Goal: Task Accomplishment & Management: Manage account settings

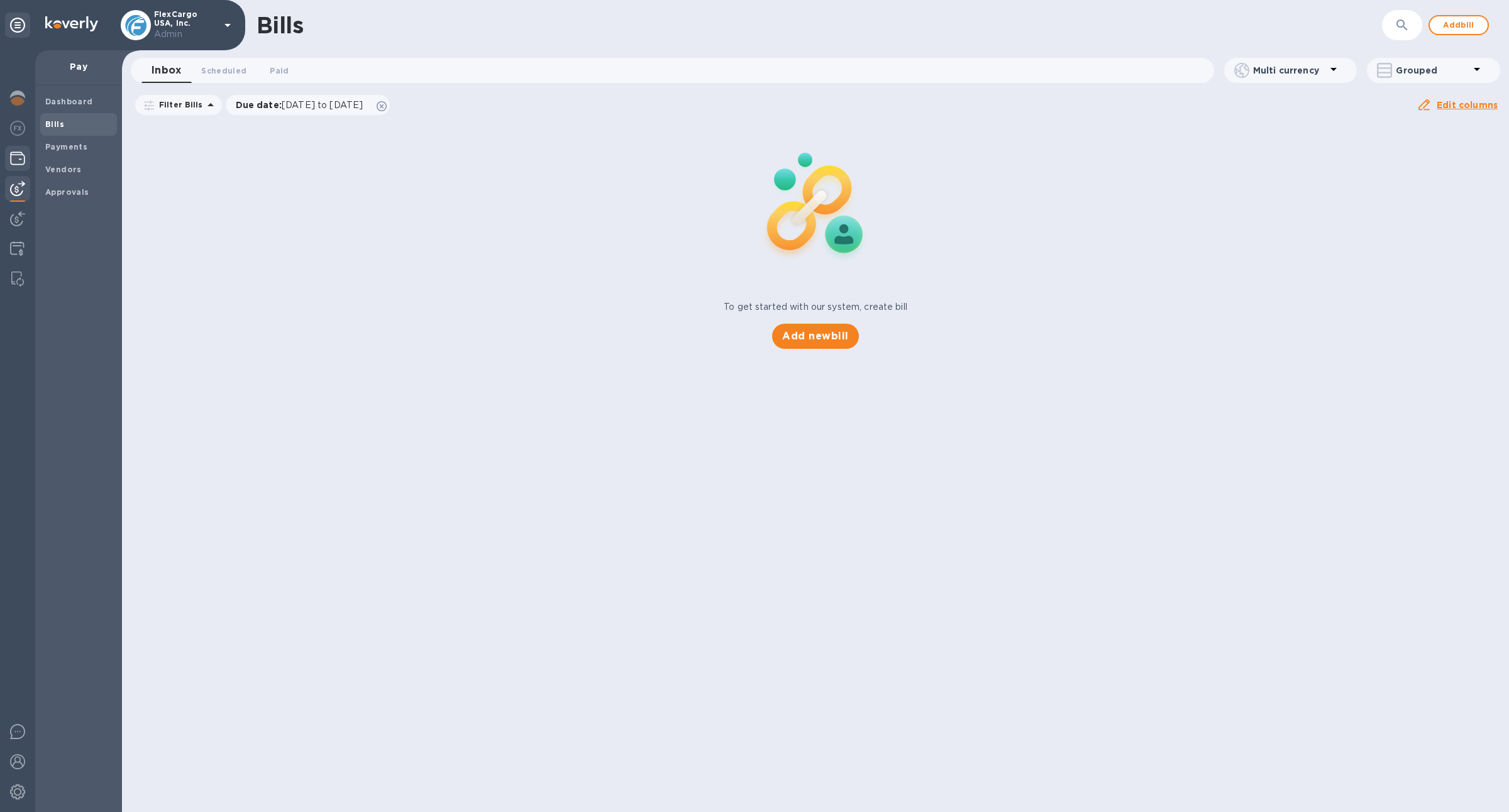
click at [26, 154] on div at bounding box center [18, 159] width 25 height 27
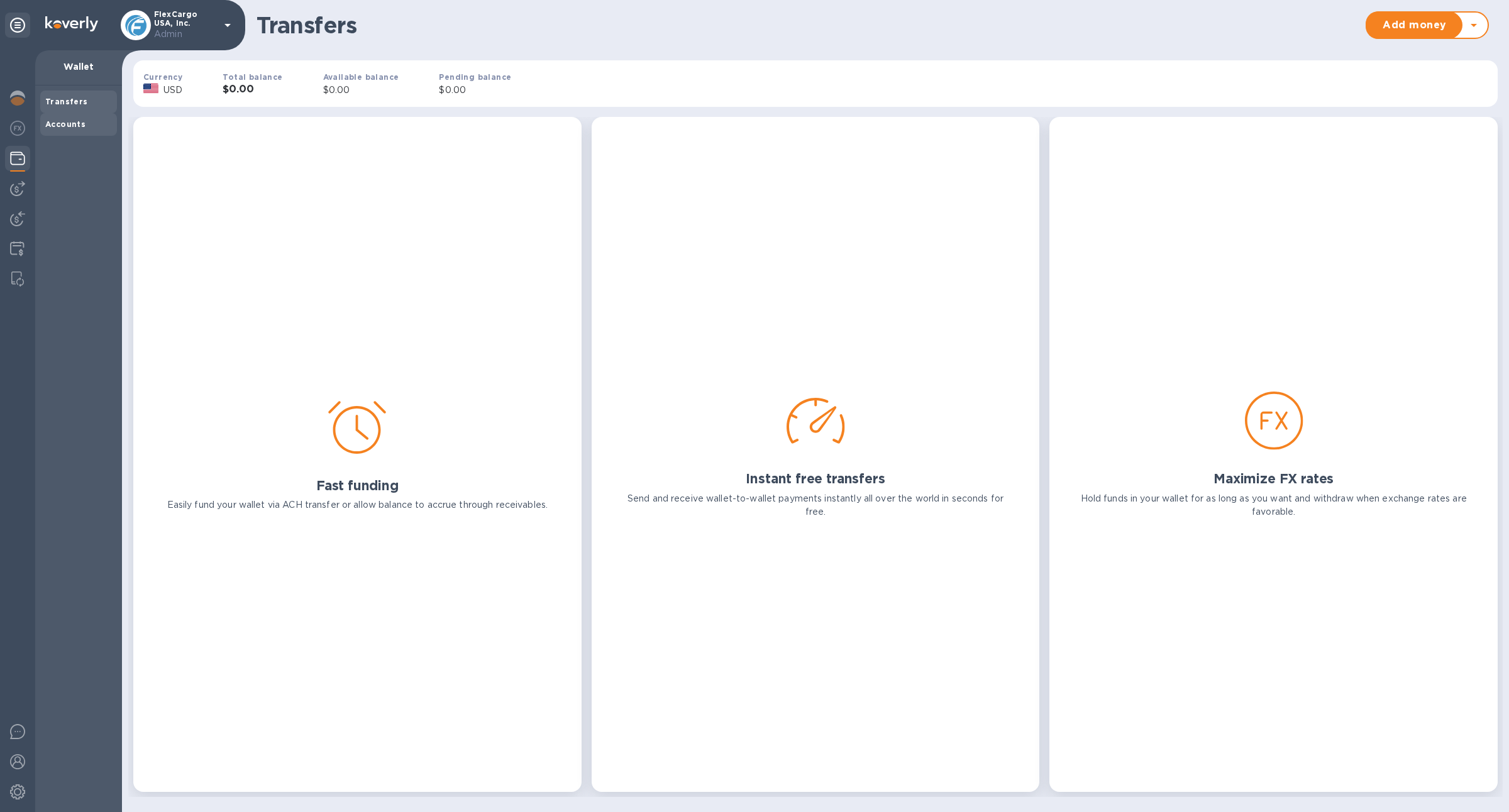
click at [72, 123] on b "Accounts" at bounding box center [65, 124] width 40 height 9
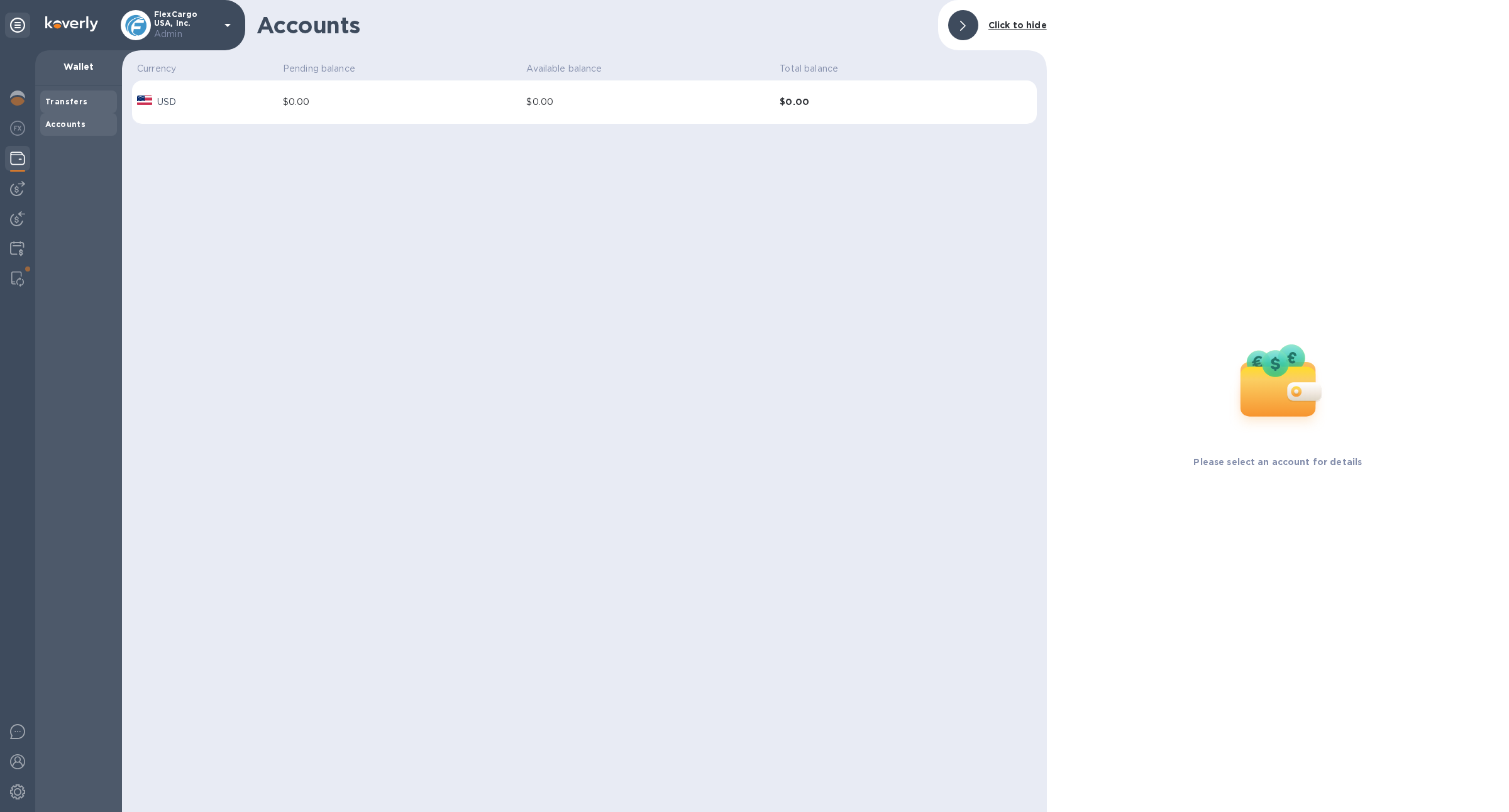
click at [69, 107] on div "Transfers" at bounding box center [78, 102] width 67 height 13
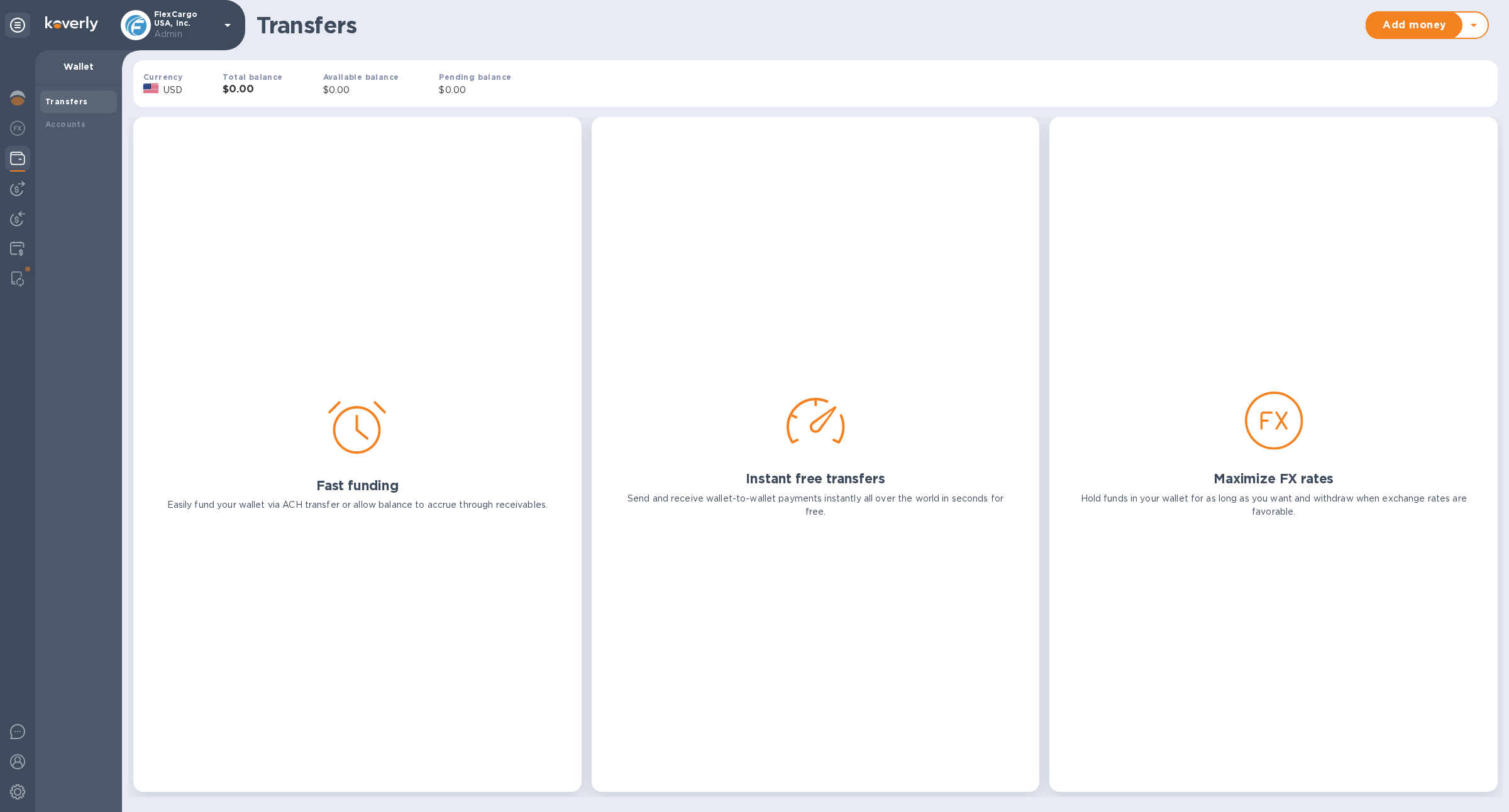
click at [23, 169] on div at bounding box center [18, 159] width 25 height 27
click at [21, 245] on img at bounding box center [17, 249] width 15 height 15
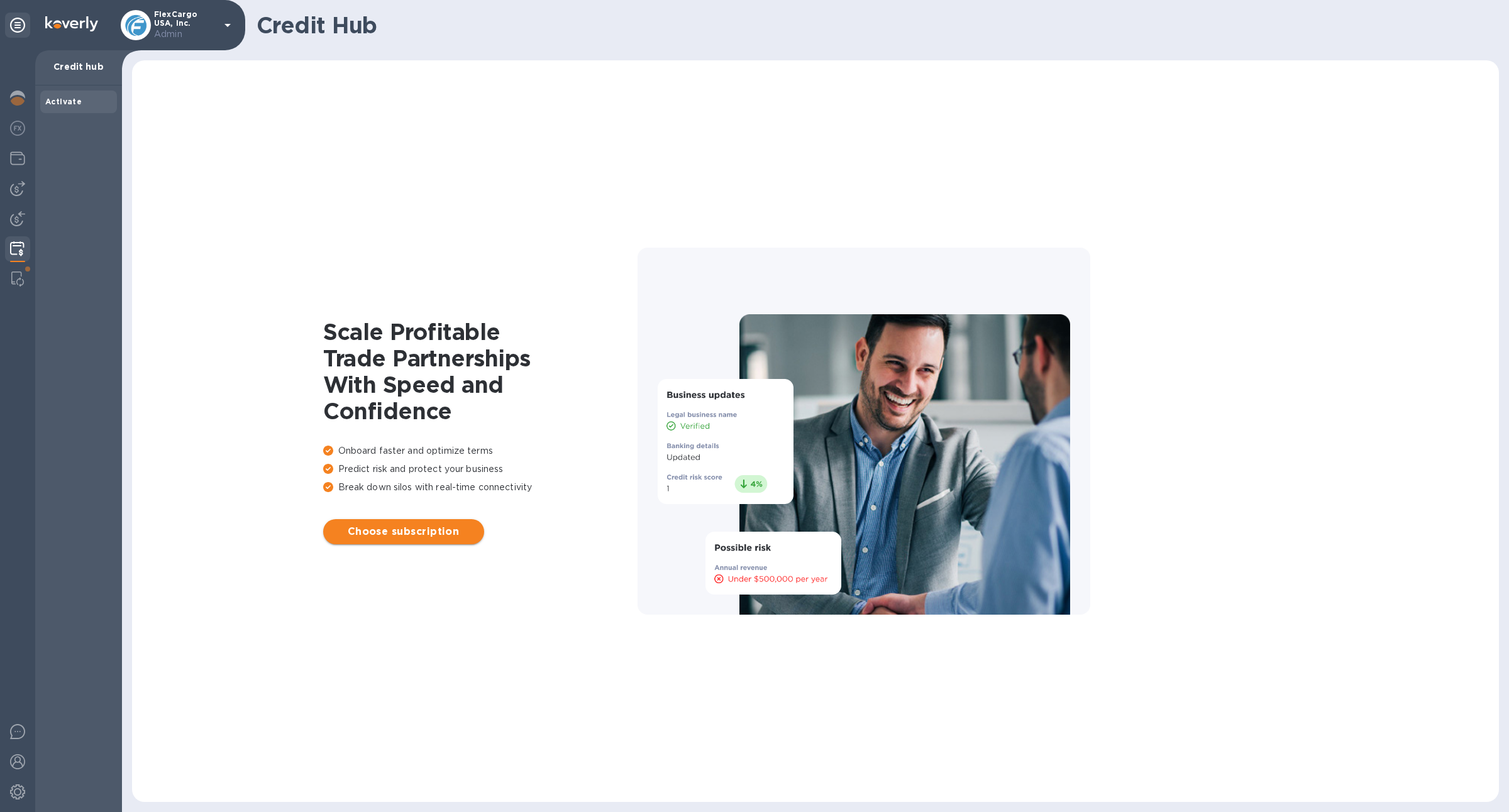
click at [406, 527] on span "Choose subscription" at bounding box center [403, 531] width 141 height 15
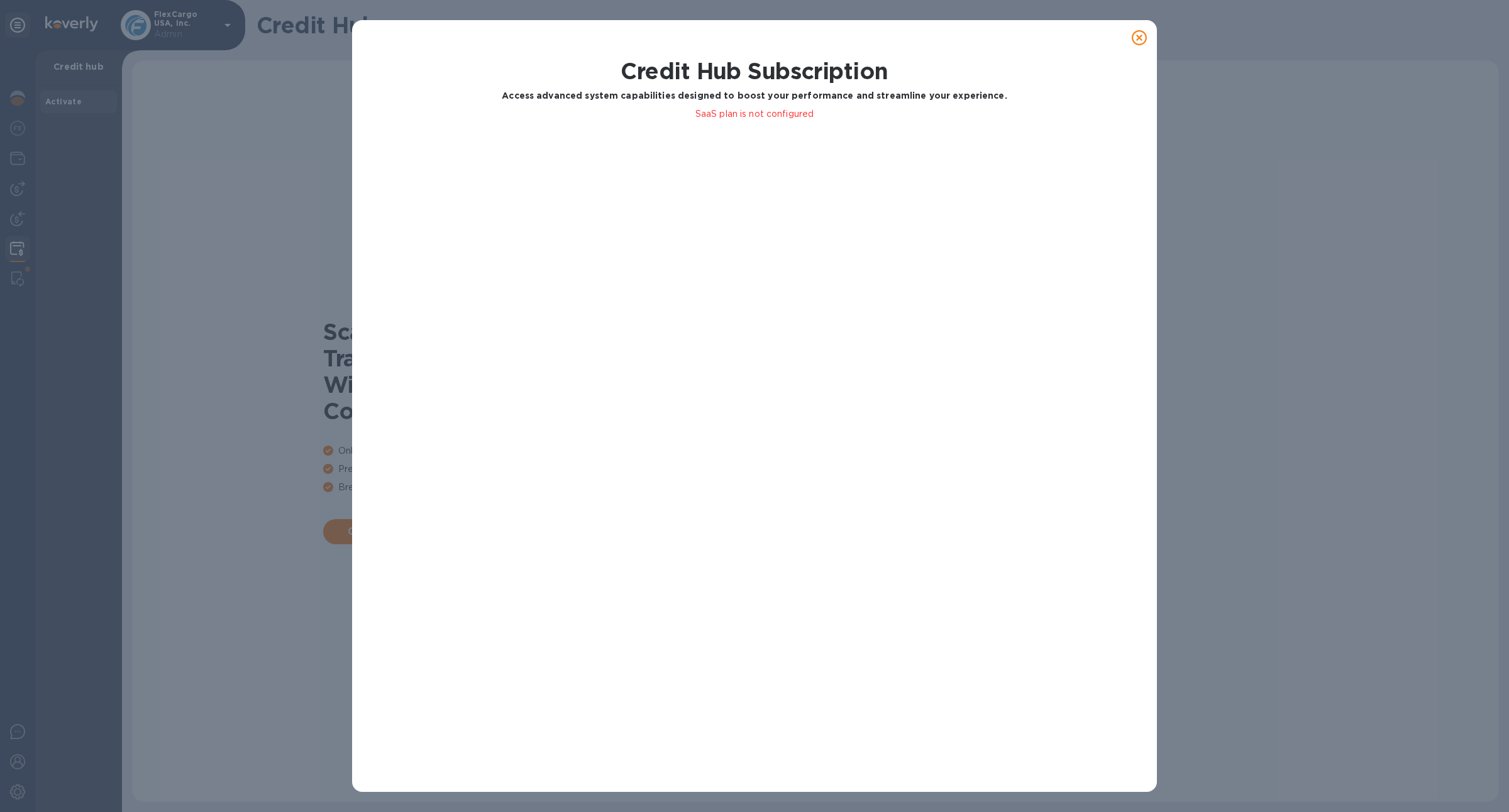
click at [754, 119] on p "SaaS plan is not configured" at bounding box center [754, 114] width 699 height 13
click at [1139, 44] on icon at bounding box center [1139, 37] width 15 height 15
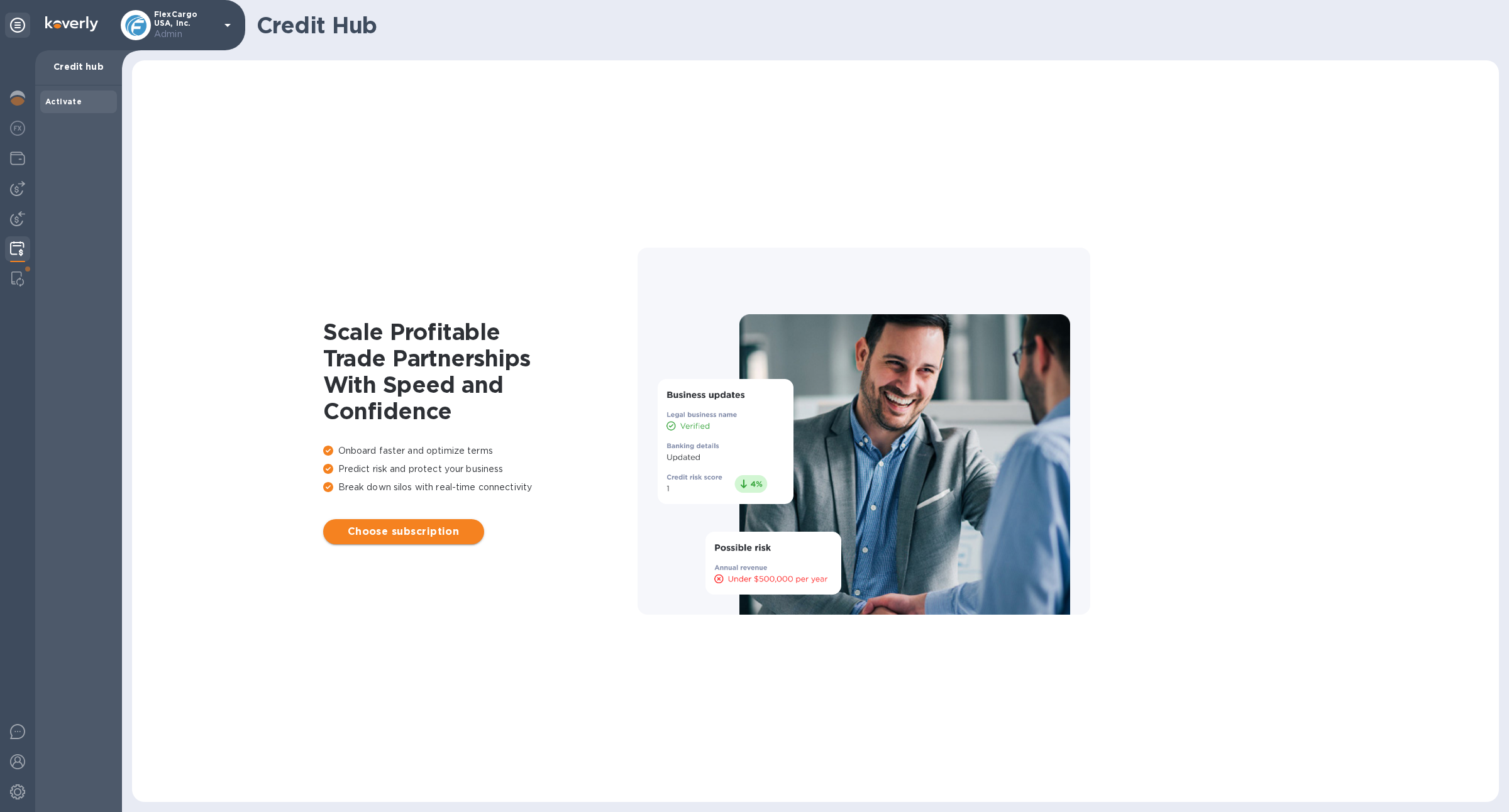
click at [355, 536] on span "Choose subscription" at bounding box center [403, 531] width 141 height 15
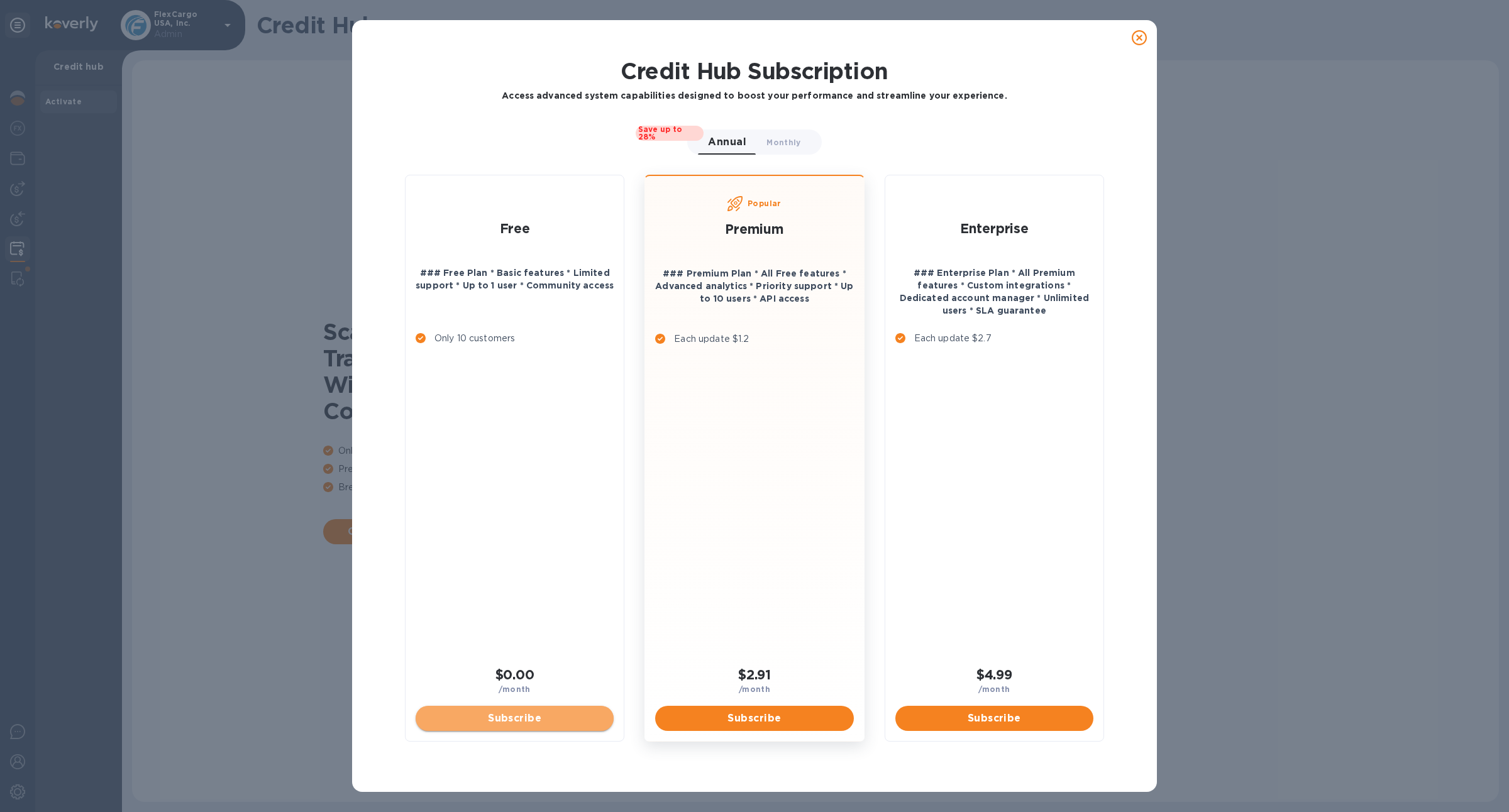
click at [505, 713] on span "Subscribe" at bounding box center [514, 718] width 178 height 15
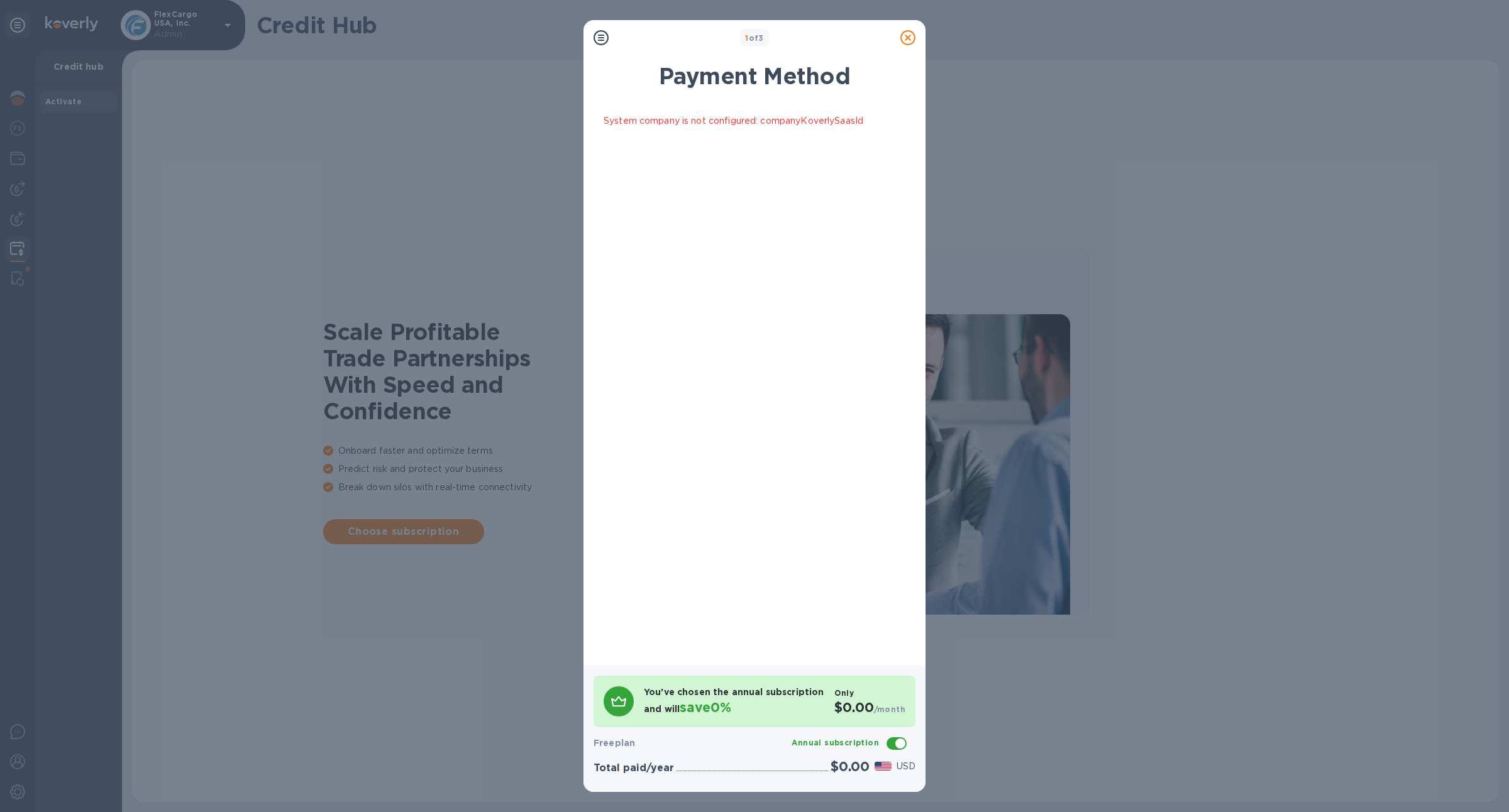
click at [760, 119] on p "System company is not configured: companyKoverlySaasId" at bounding box center [733, 121] width 260 height 13
click at [910, 33] on icon at bounding box center [908, 37] width 15 height 15
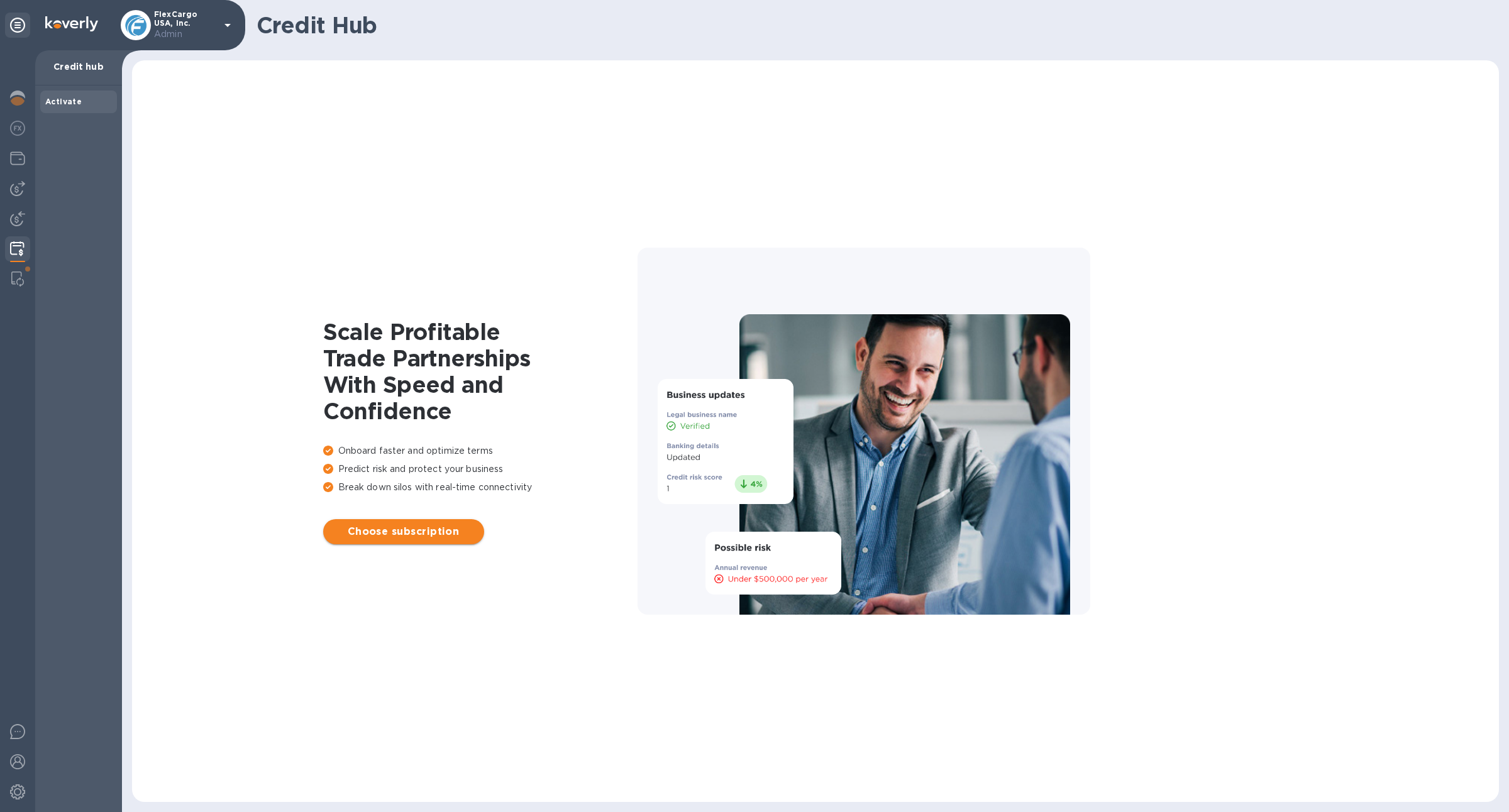
click at [455, 541] on button "Choose subscription" at bounding box center [403, 532] width 161 height 25
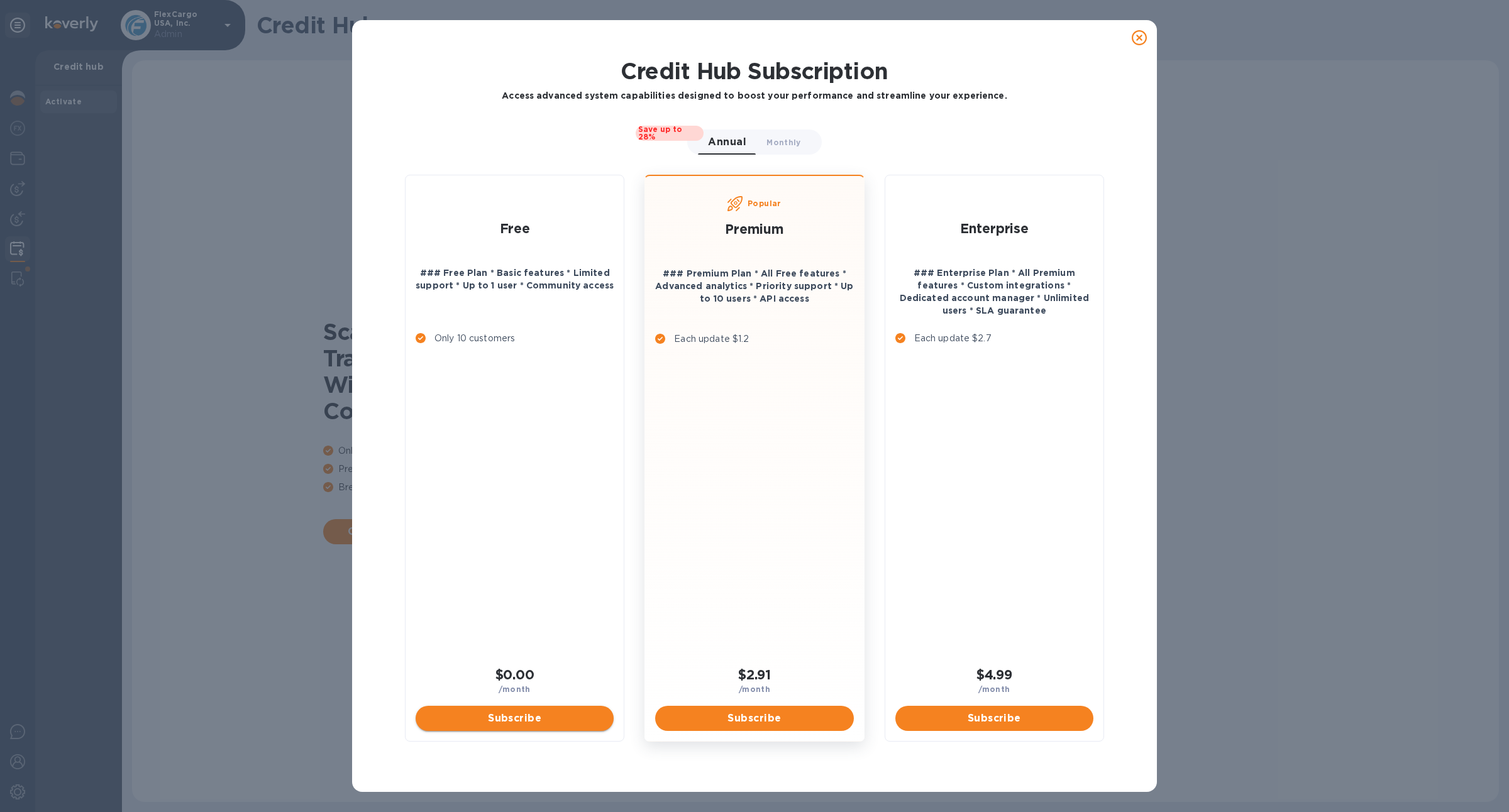
click at [472, 711] on span "Subscribe" at bounding box center [514, 718] width 178 height 15
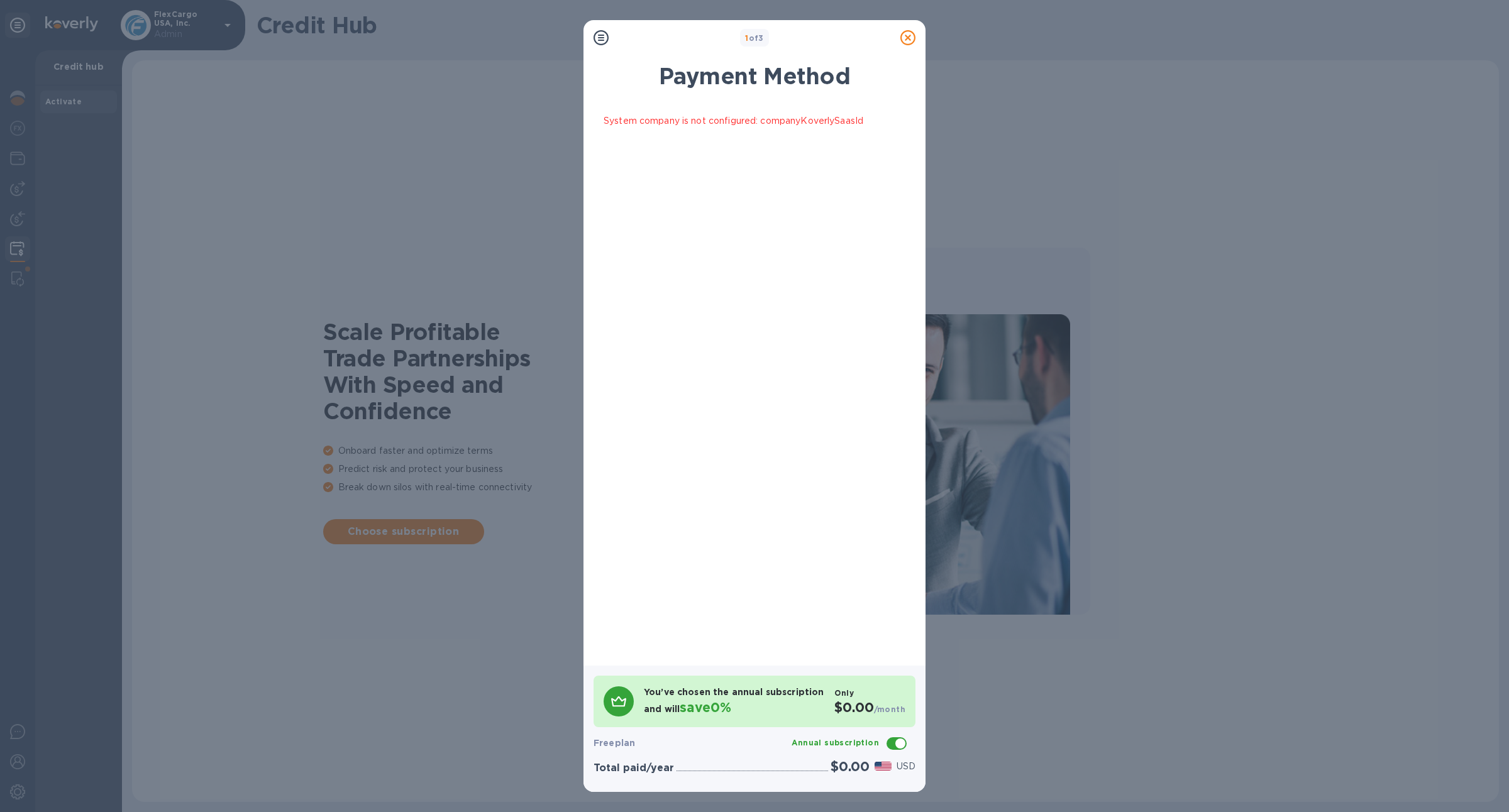
click at [908, 38] on icon at bounding box center [908, 37] width 15 height 15
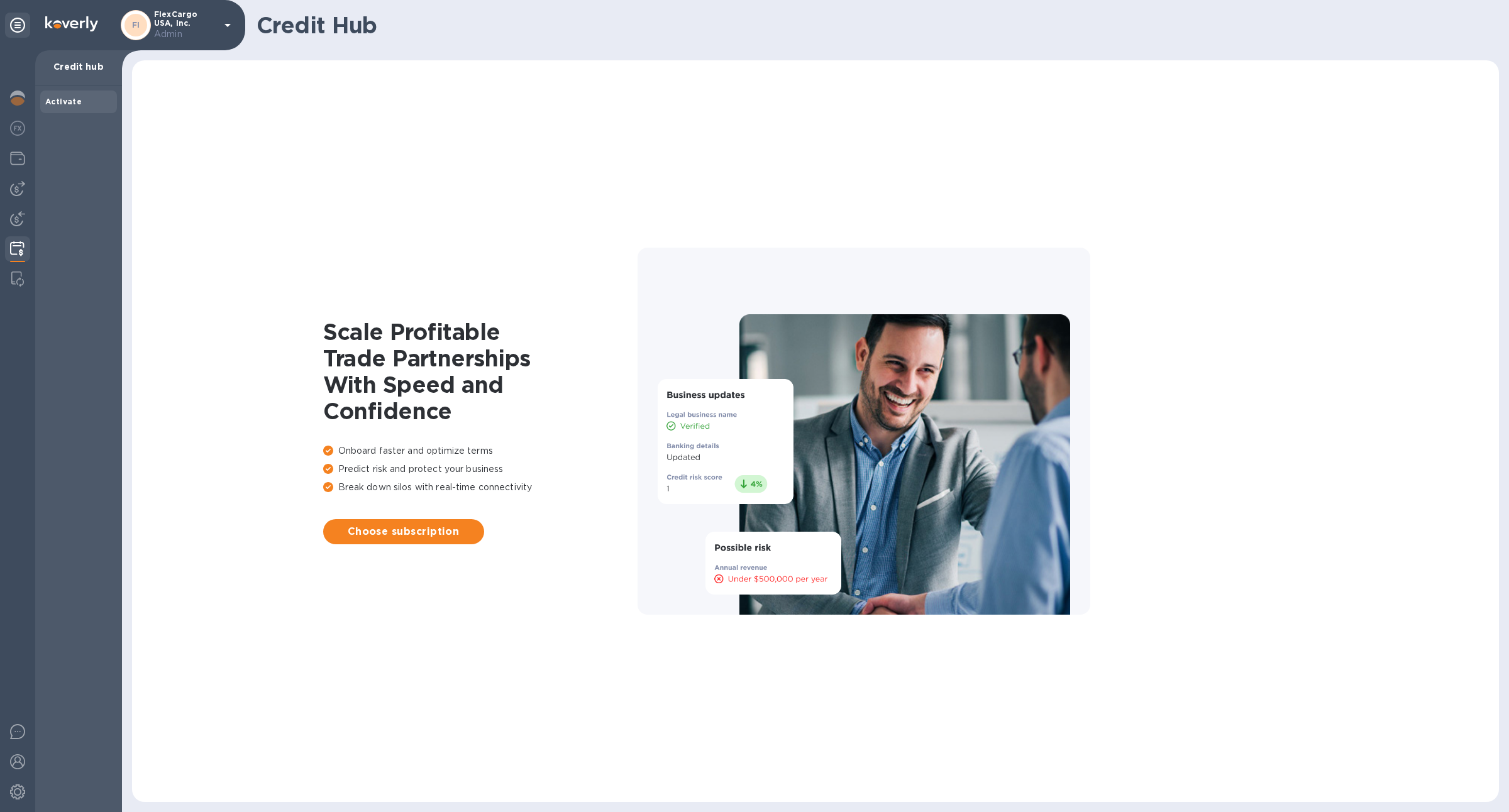
click at [18, 244] on img at bounding box center [17, 249] width 15 height 15
click at [350, 530] on span "Choose subscription" at bounding box center [403, 531] width 141 height 15
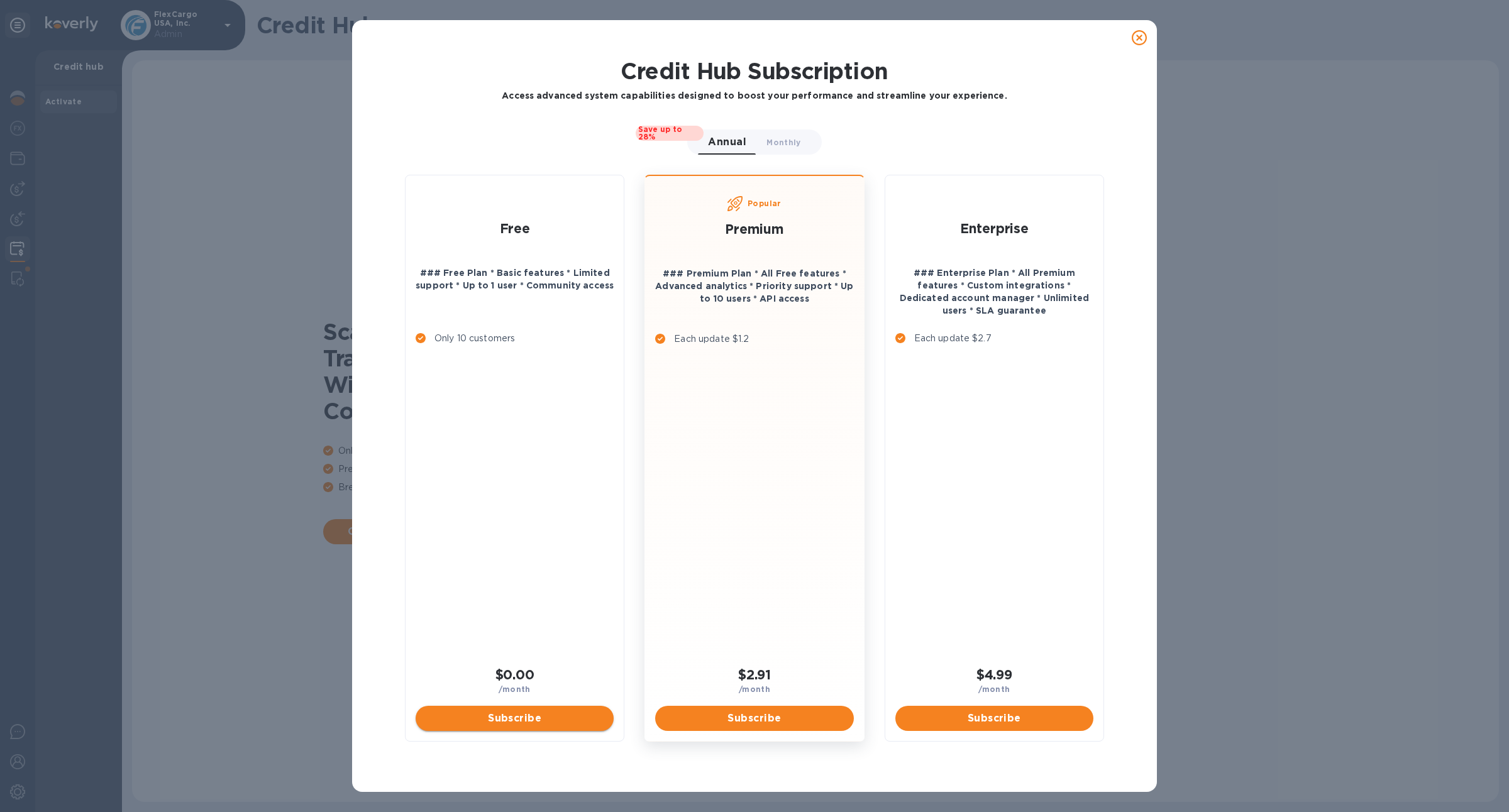
click at [493, 714] on span "Subscribe" at bounding box center [514, 718] width 178 height 15
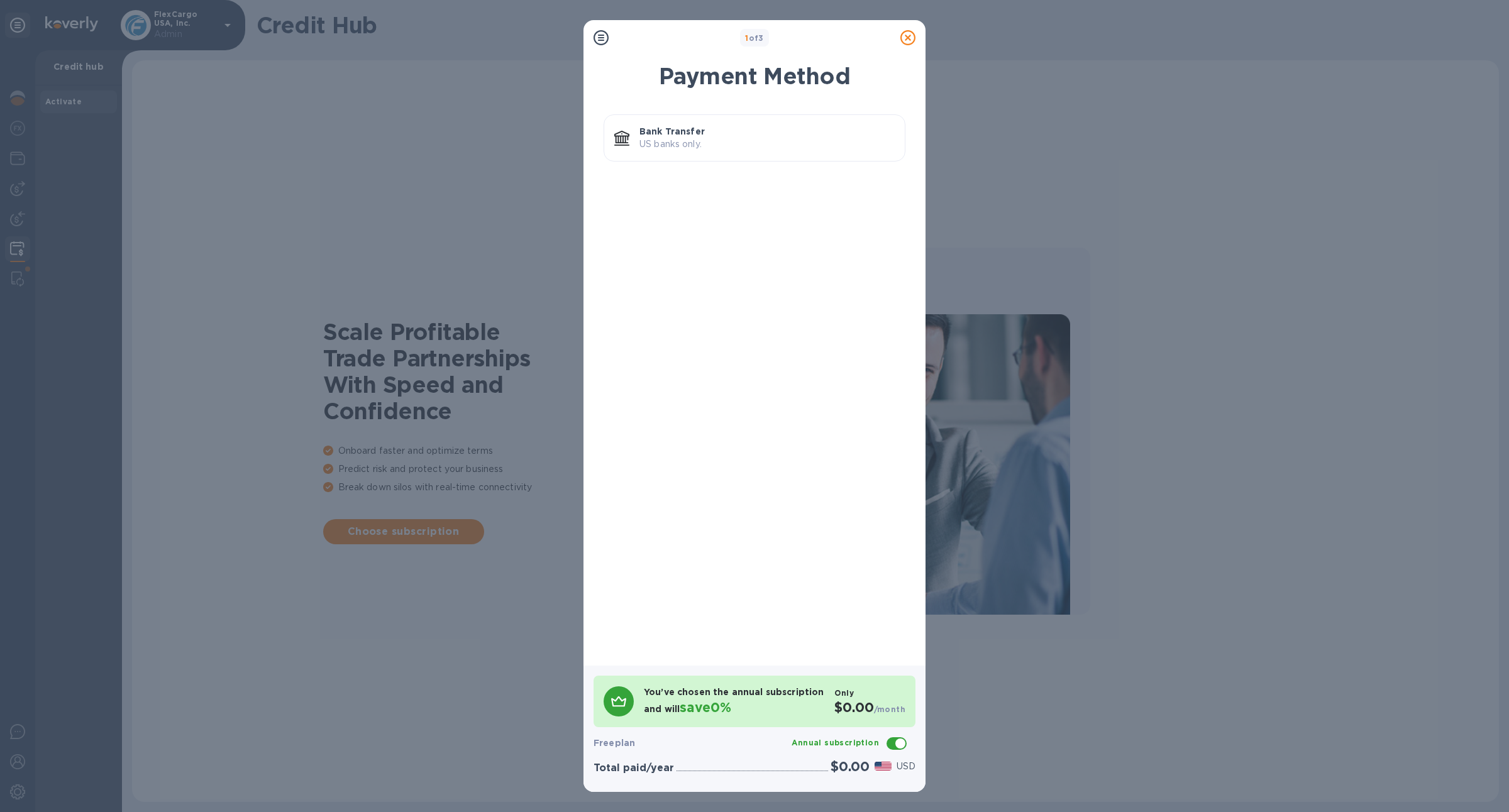
click at [694, 150] on p "US banks only." at bounding box center [766, 144] width 255 height 13
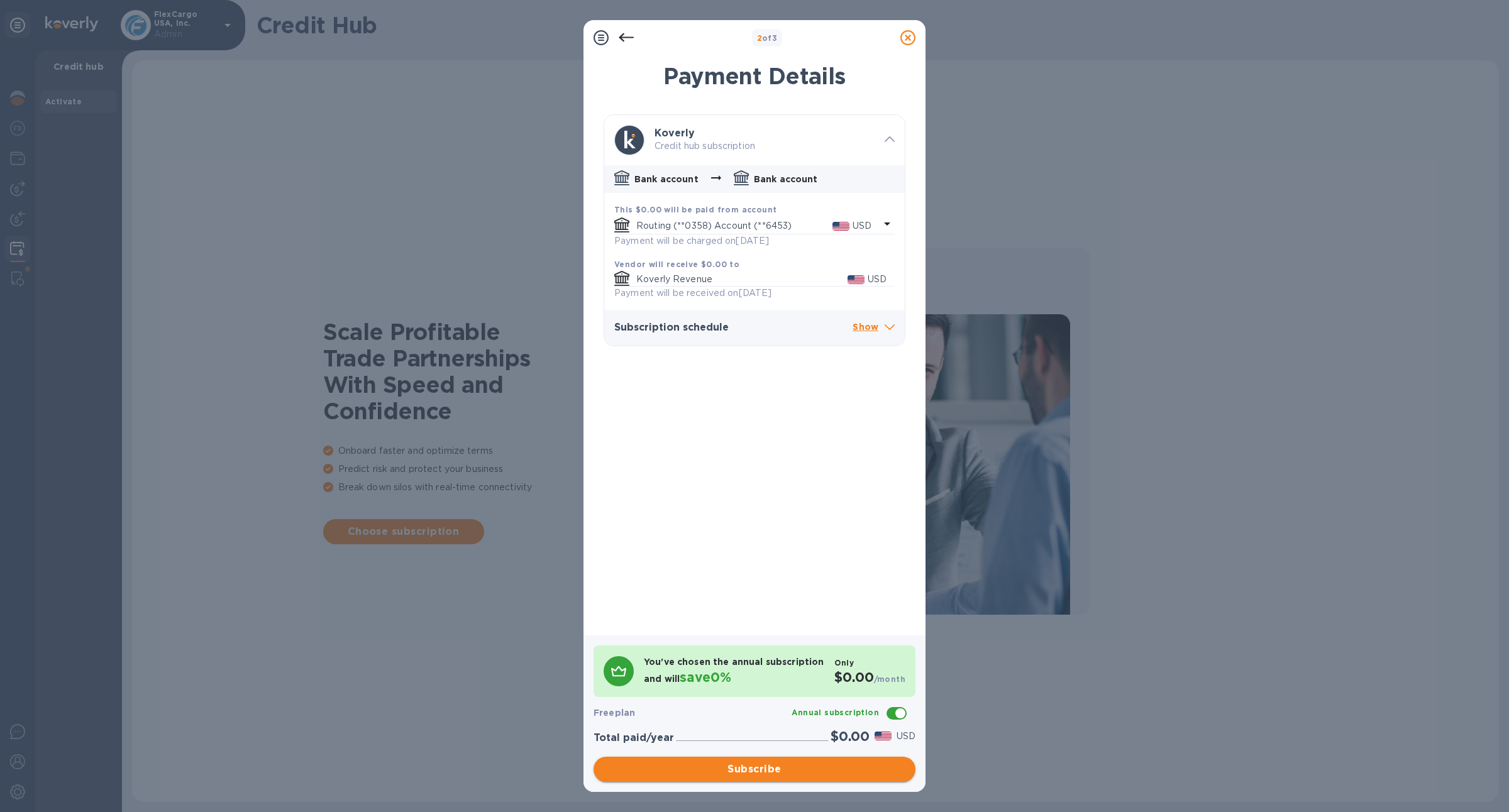
click at [792, 765] on span "Subscribe" at bounding box center [754, 769] width 302 height 15
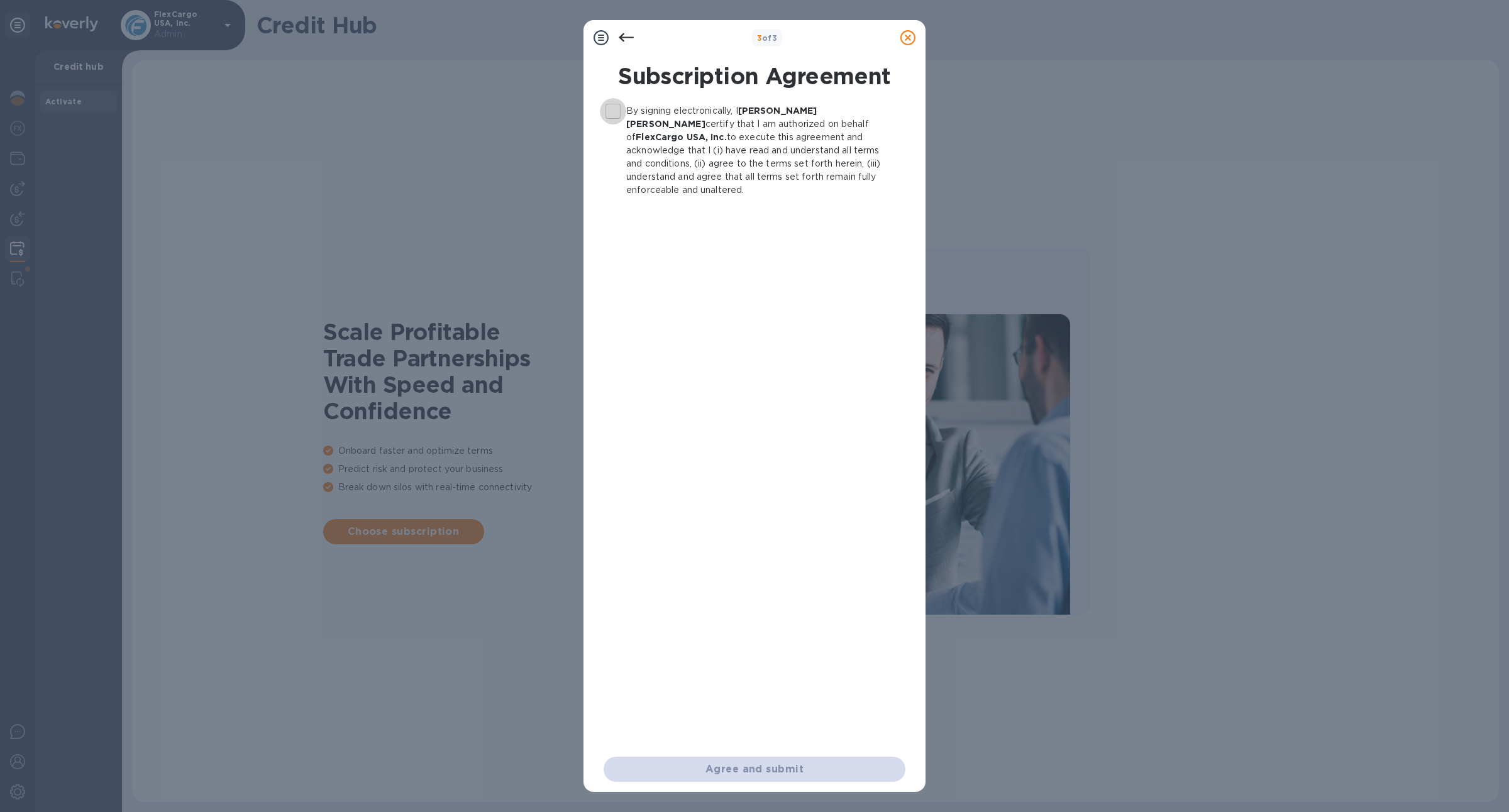
click at [618, 111] on input "By signing electronically, I Jane Je certify that I am authorized on behalf of …" at bounding box center [613, 112] width 27 height 27
click at [814, 764] on span "Agree and submit" at bounding box center [754, 769] width 282 height 15
checkbox input "false"
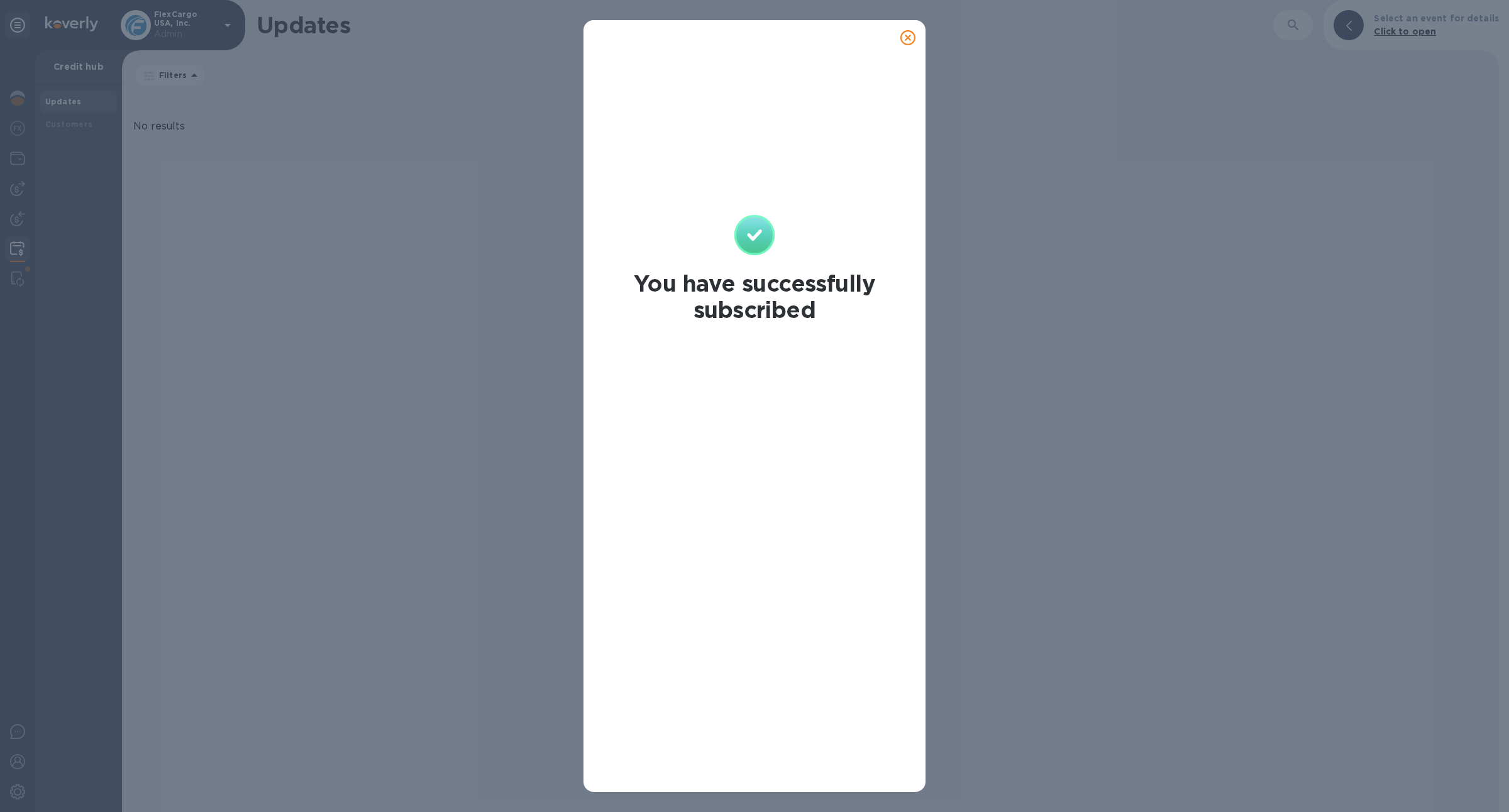
click at [911, 39] on icon at bounding box center [908, 37] width 15 height 15
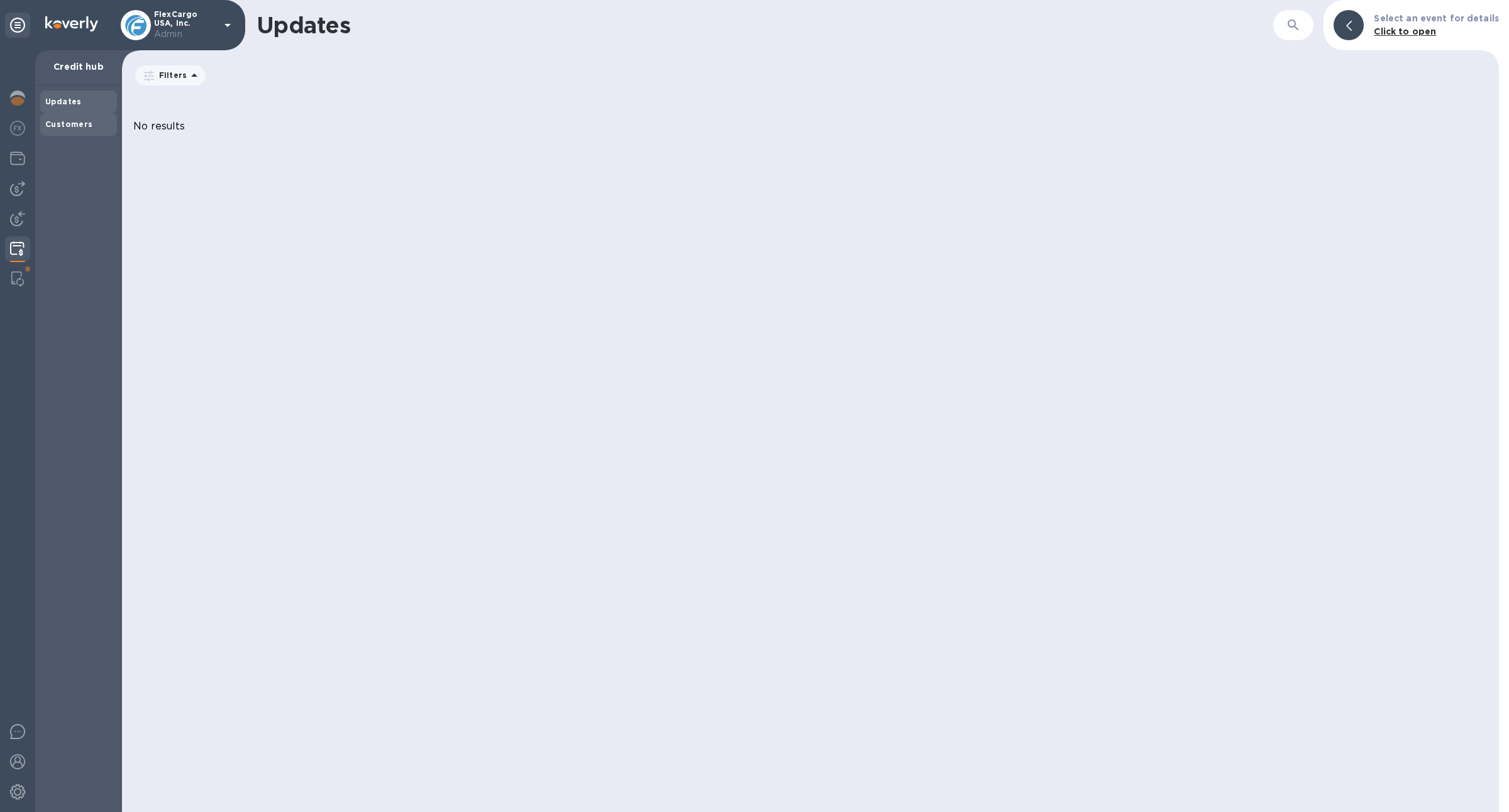
click at [74, 123] on b "Customers" at bounding box center [69, 124] width 48 height 9
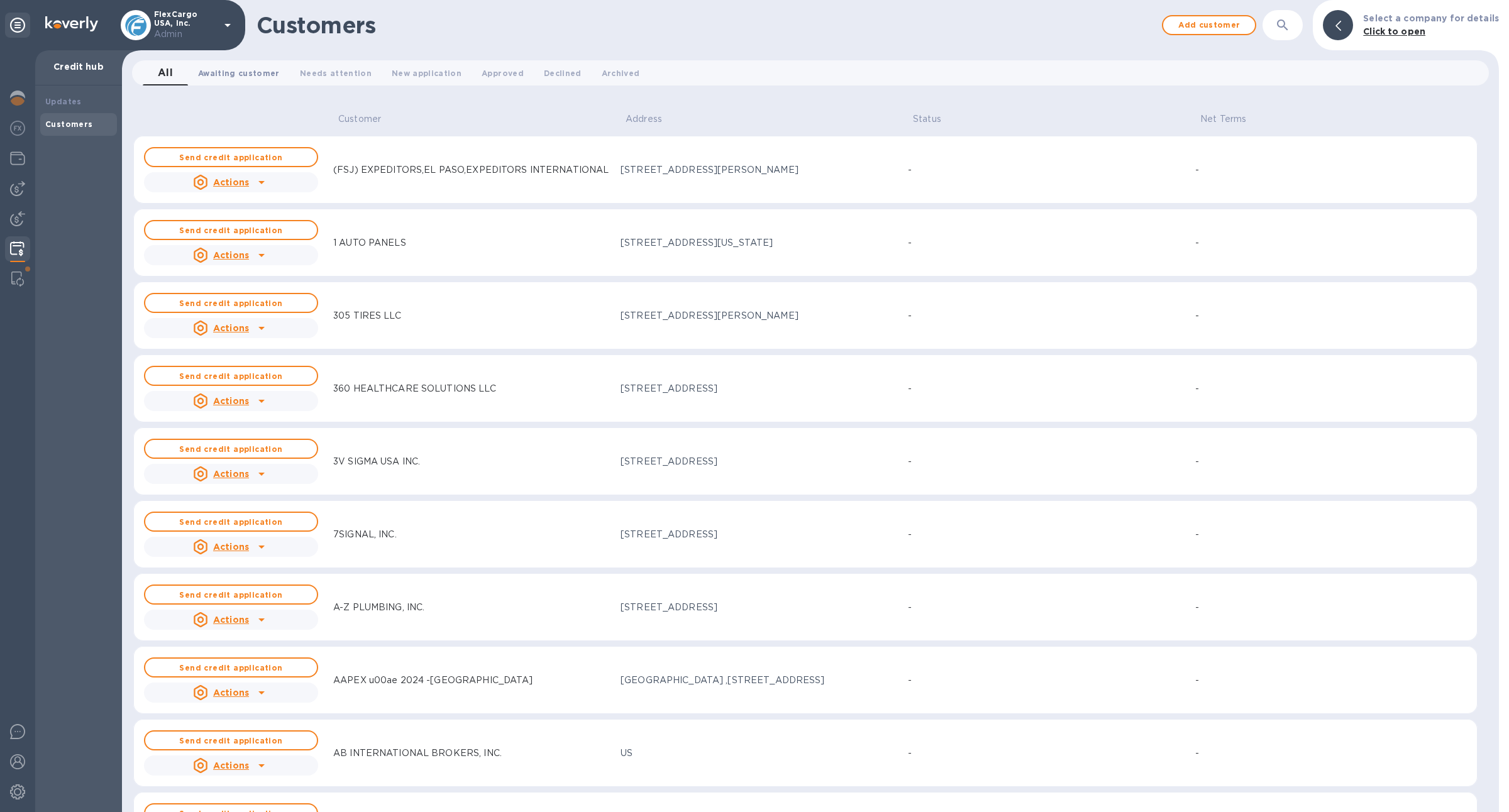
click at [238, 74] on span "Awaiting customer 0" at bounding box center [239, 73] width 81 height 13
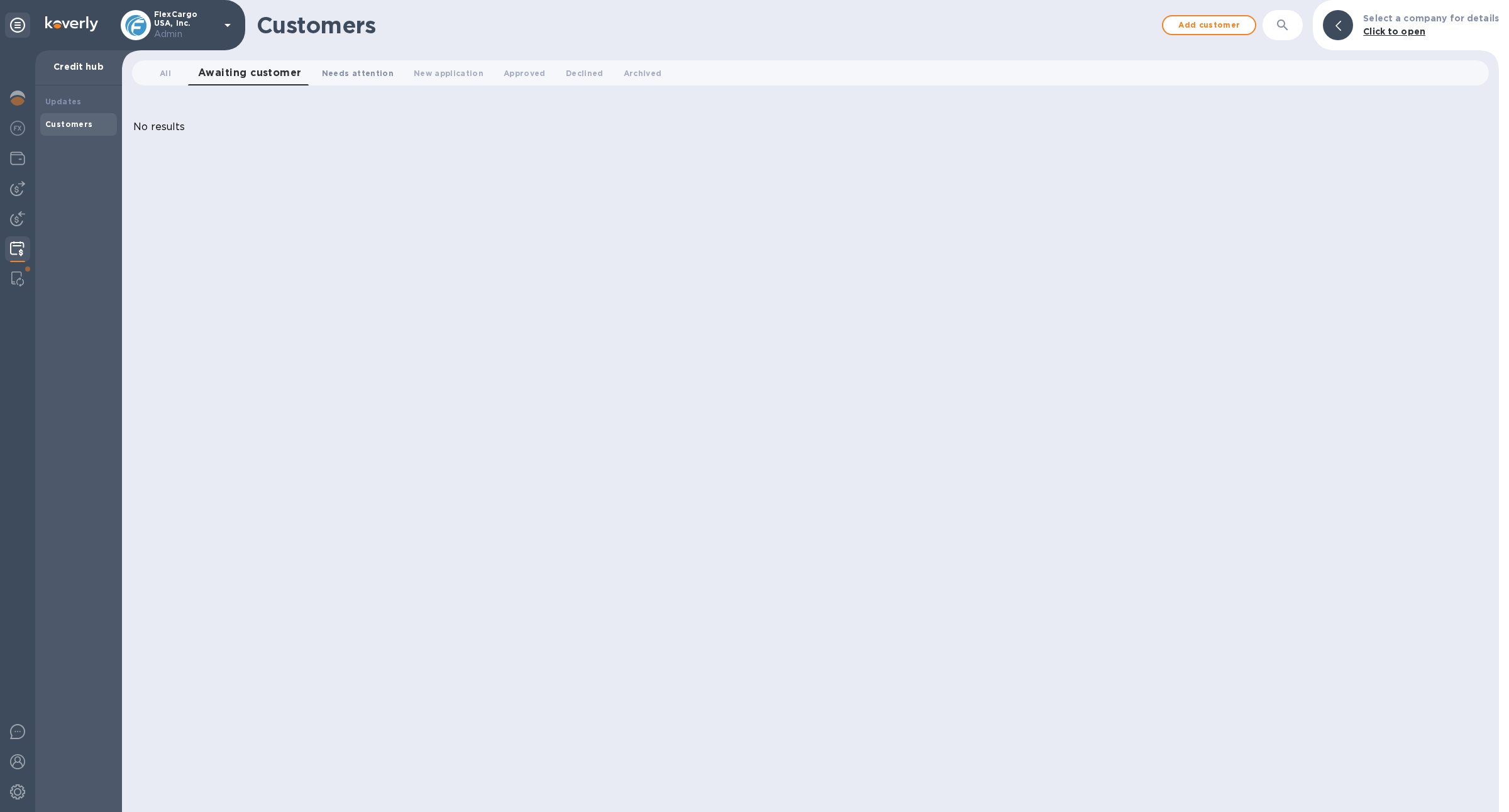
click at [317, 75] on button "Needs attention 0" at bounding box center [358, 73] width 92 height 25
click at [422, 74] on span "New application 0" at bounding box center [443, 73] width 70 height 13
click at [516, 72] on span "Approved 0" at bounding box center [522, 73] width 42 height 13
click at [554, 79] on button "Declined 0" at bounding box center [576, 73] width 58 height 25
click at [612, 78] on span "Archived 0" at bounding box center [631, 73] width 39 height 13
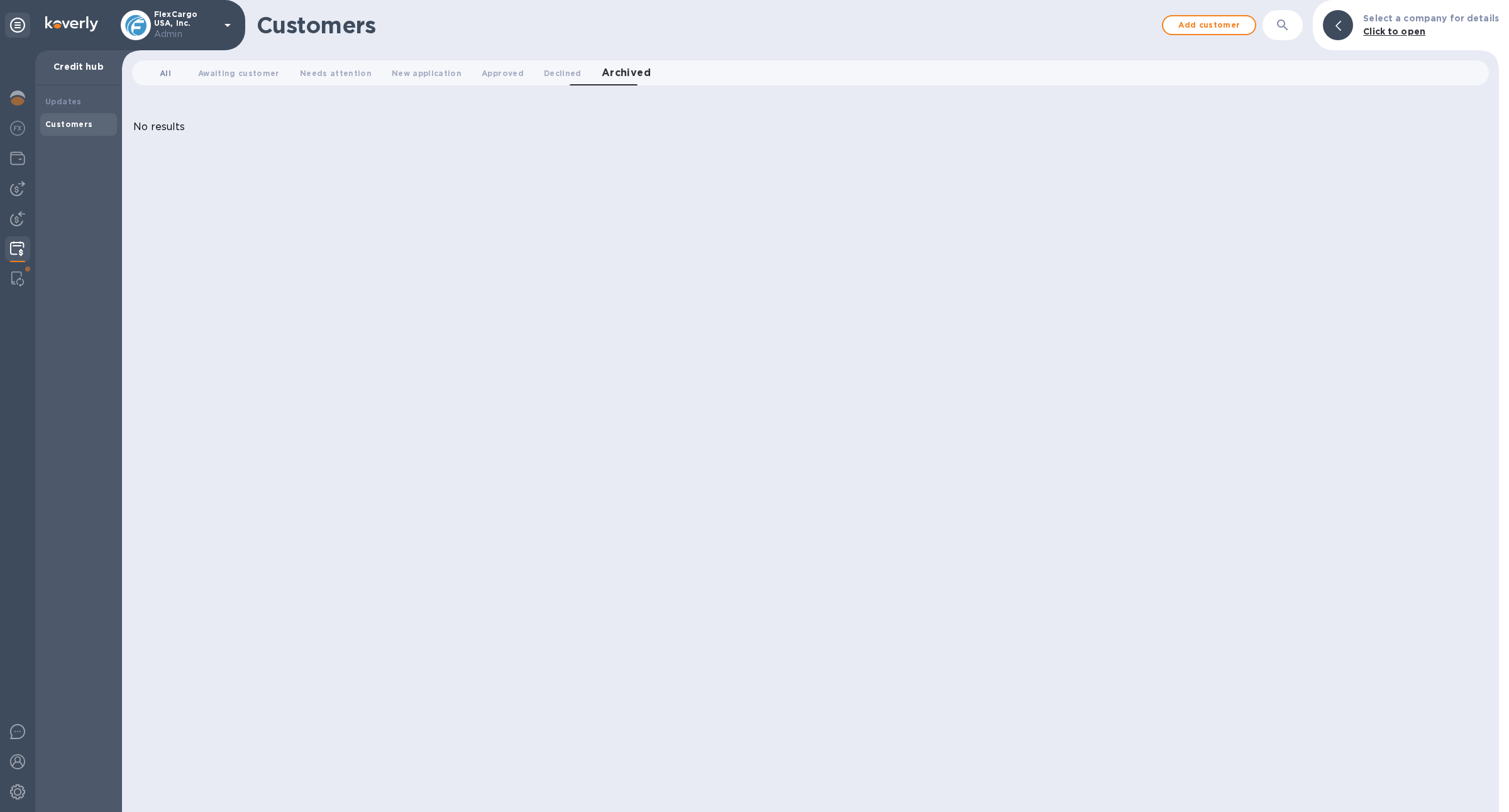
click at [164, 74] on span "All 0" at bounding box center [165, 73] width 11 height 13
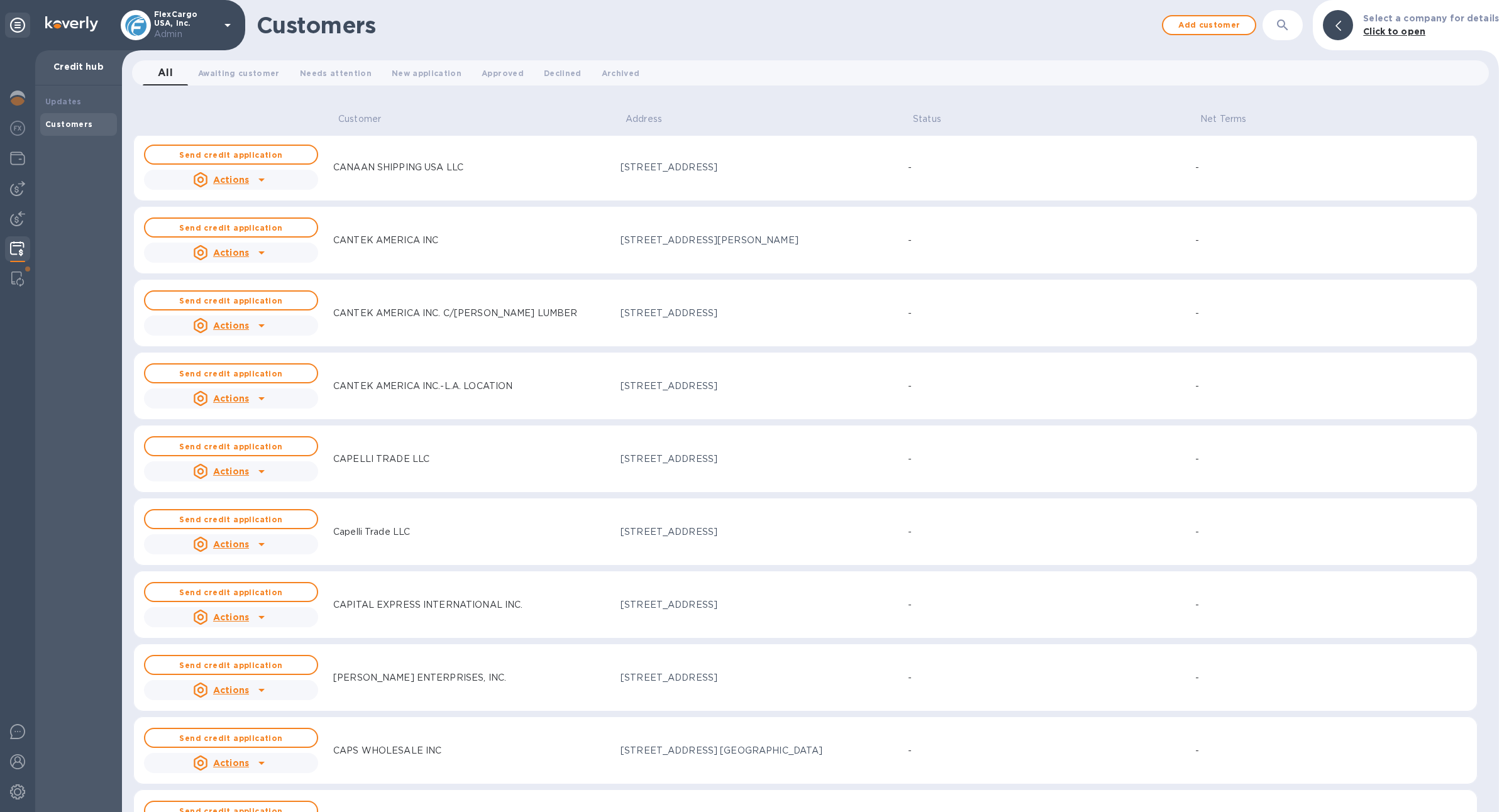
scroll to position [8829, 0]
click at [1291, 34] on button "button" at bounding box center [1282, 25] width 30 height 30
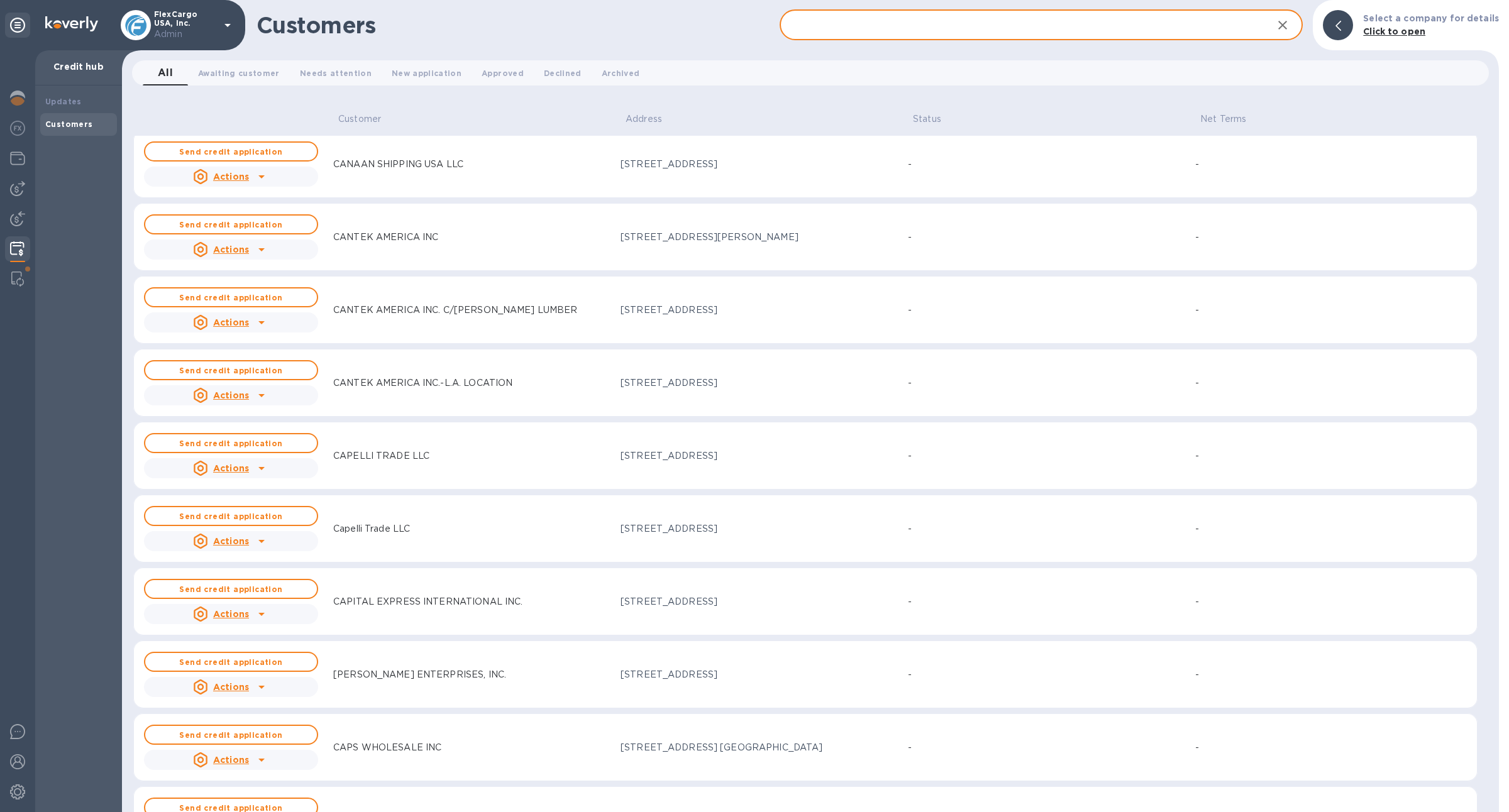
paste input "TITANIO TRAVELGOODS GROUP LLC"
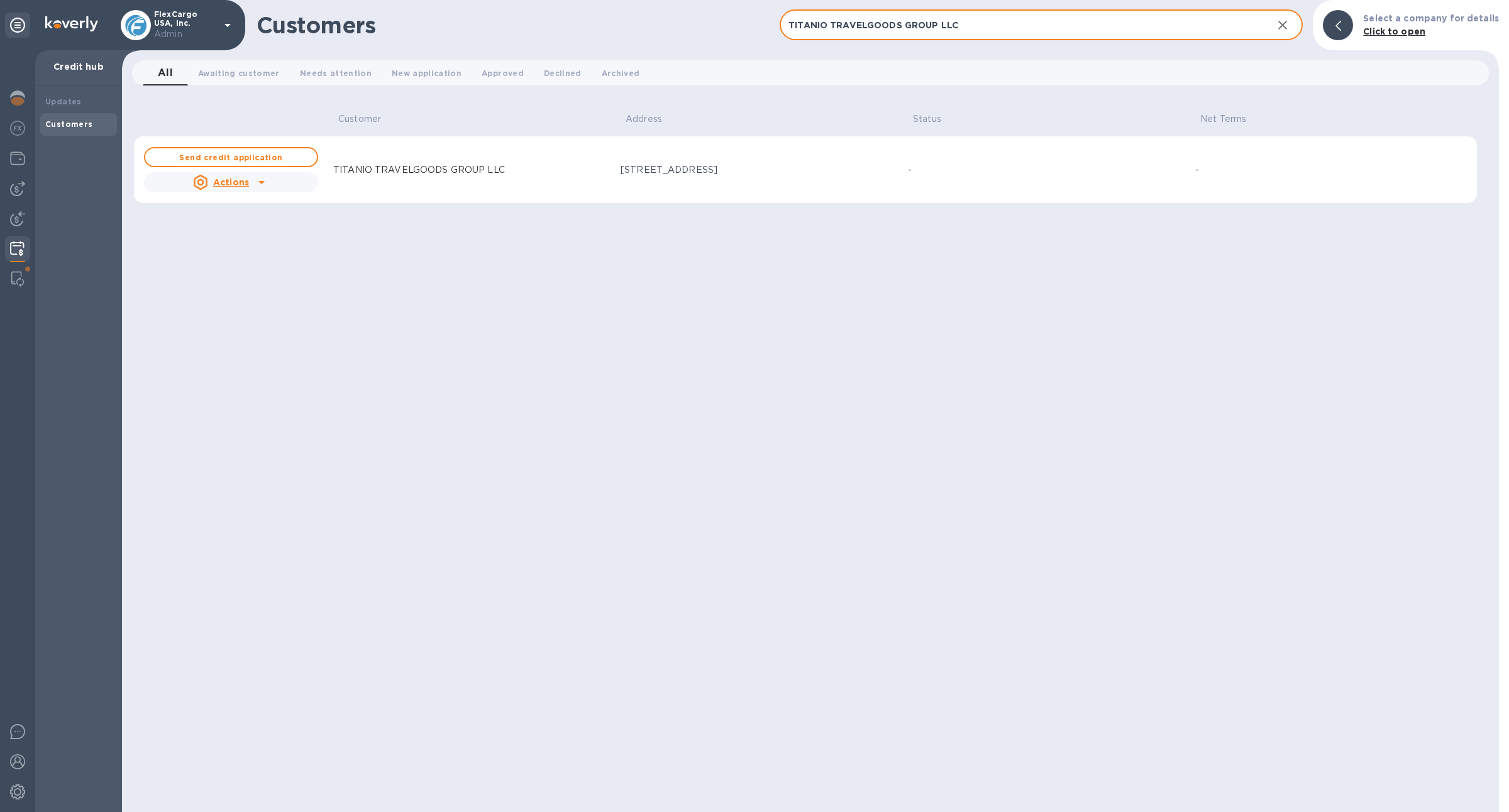
type input "TITANIO TRAVELGOODS GROUP LLC"
click at [448, 193] on td "TITANIO TRAVELGOODS GROUP LLC" at bounding box center [471, 169] width 287 height 68
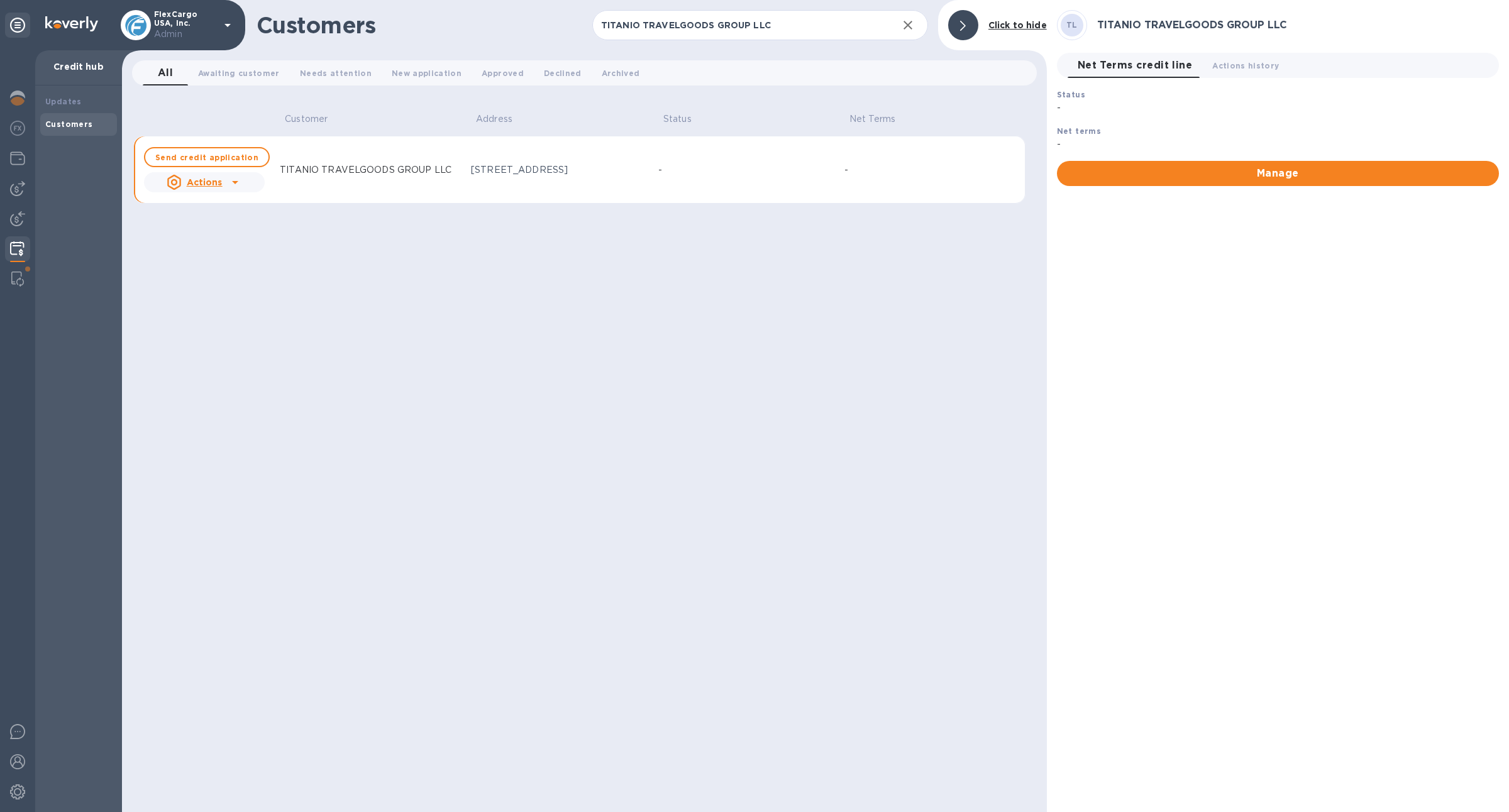
click at [216, 181] on u "Actions" at bounding box center [204, 182] width 36 height 10
click at [235, 263] on b "Admin customer connect" at bounding box center [235, 264] width 119 height 10
click at [218, 76] on span "Awaiting customer 0" at bounding box center [239, 73] width 81 height 13
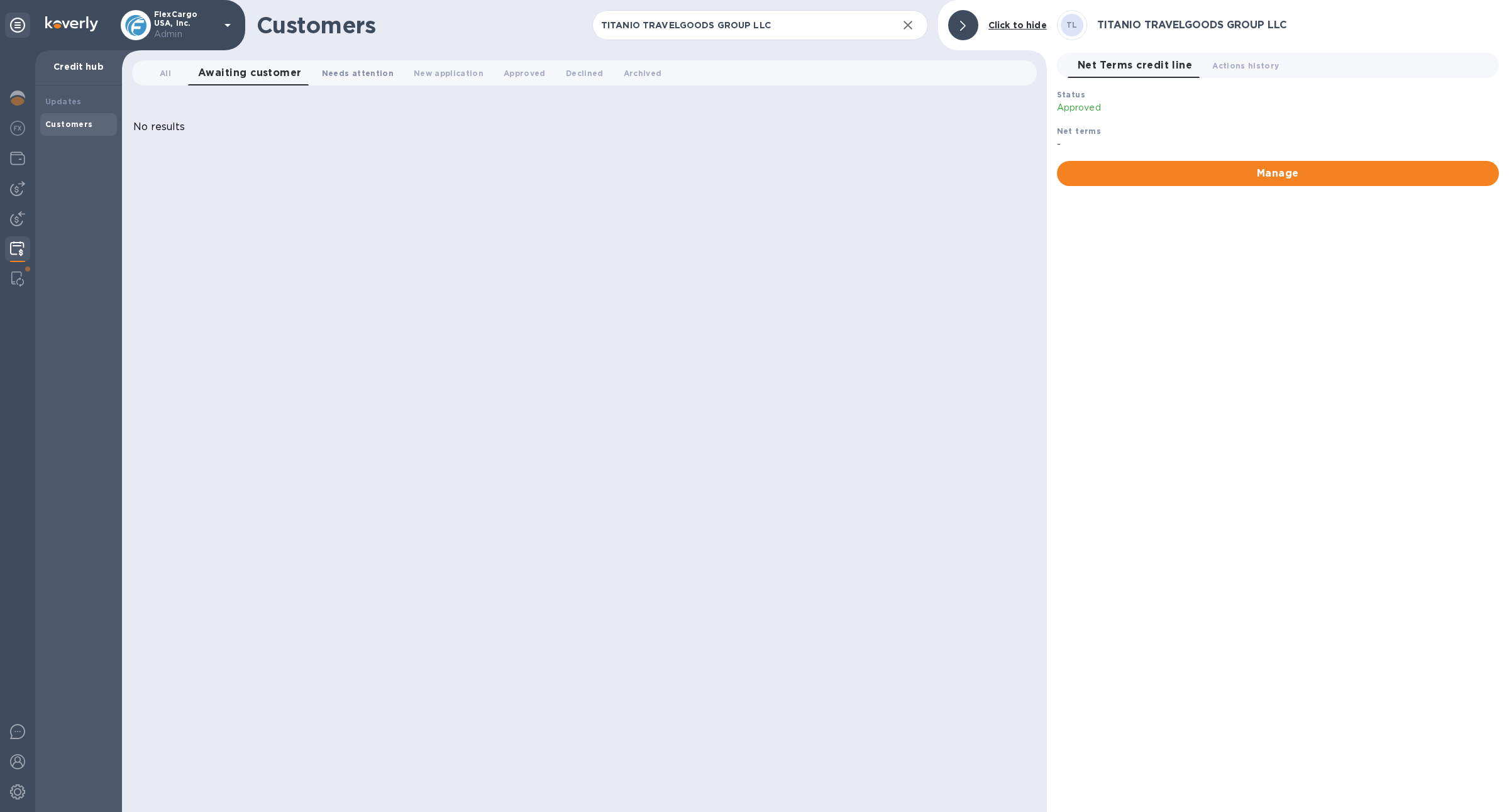
click at [320, 82] on button "Needs attention 0" at bounding box center [358, 73] width 92 height 25
click at [428, 72] on span "New application 0" at bounding box center [443, 73] width 70 height 13
click at [509, 84] on button "Approved 0" at bounding box center [522, 73] width 63 height 25
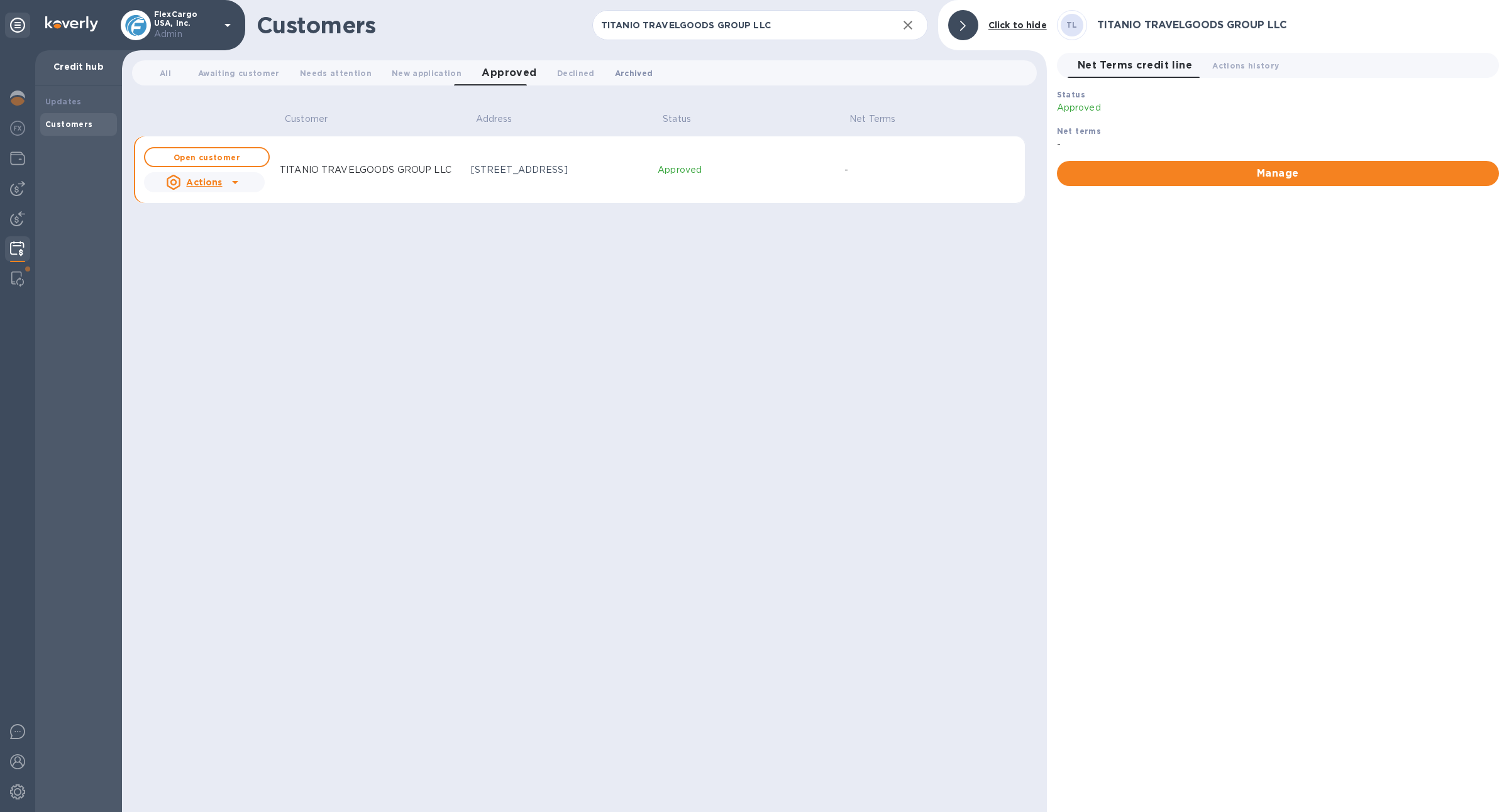
click at [605, 81] on button "Archived 0" at bounding box center [634, 73] width 58 height 25
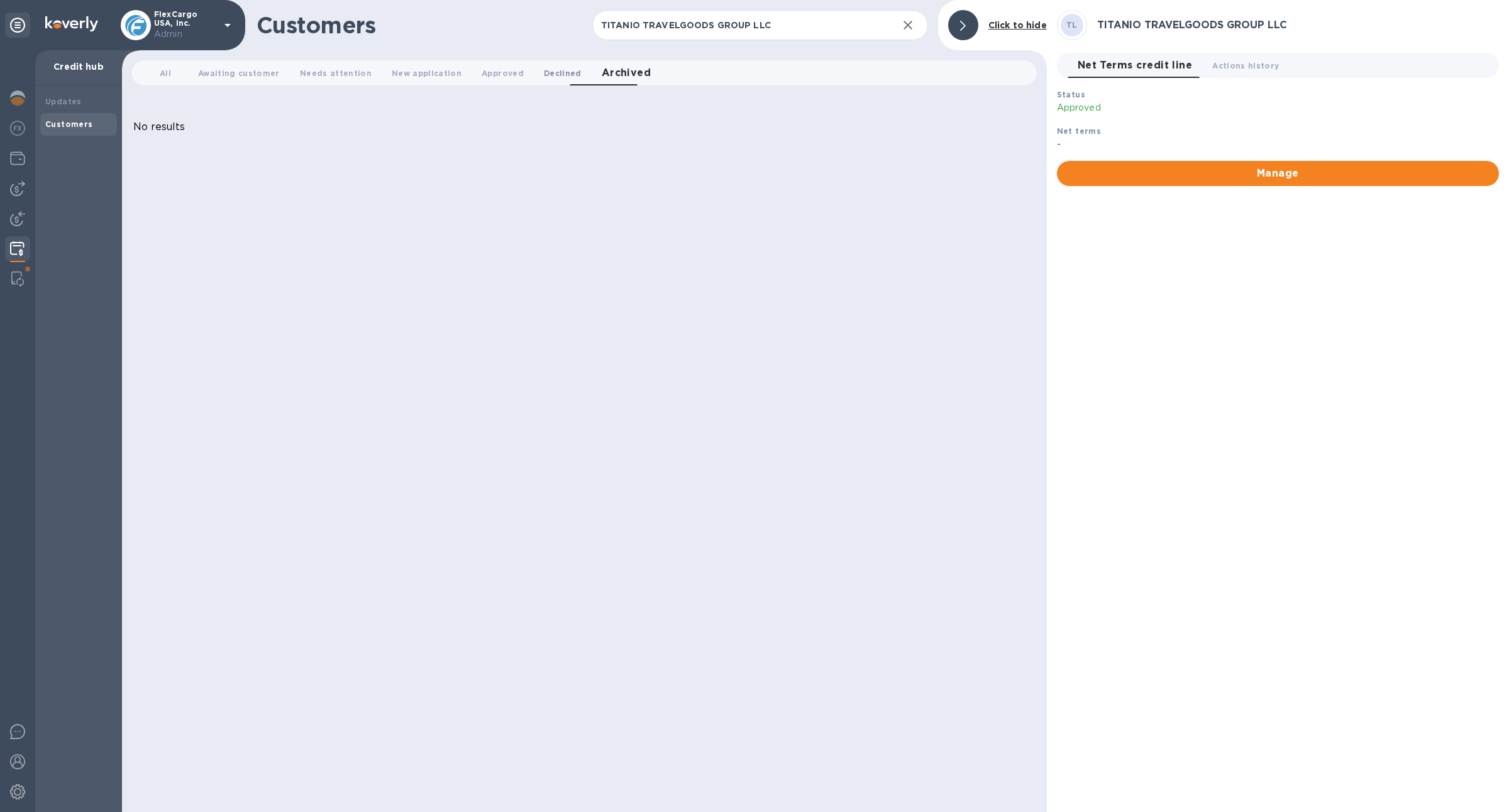
click at [542, 80] on button "Declined 0" at bounding box center [563, 73] width 58 height 25
click at [481, 71] on span "Approved 0" at bounding box center [502, 73] width 42 height 13
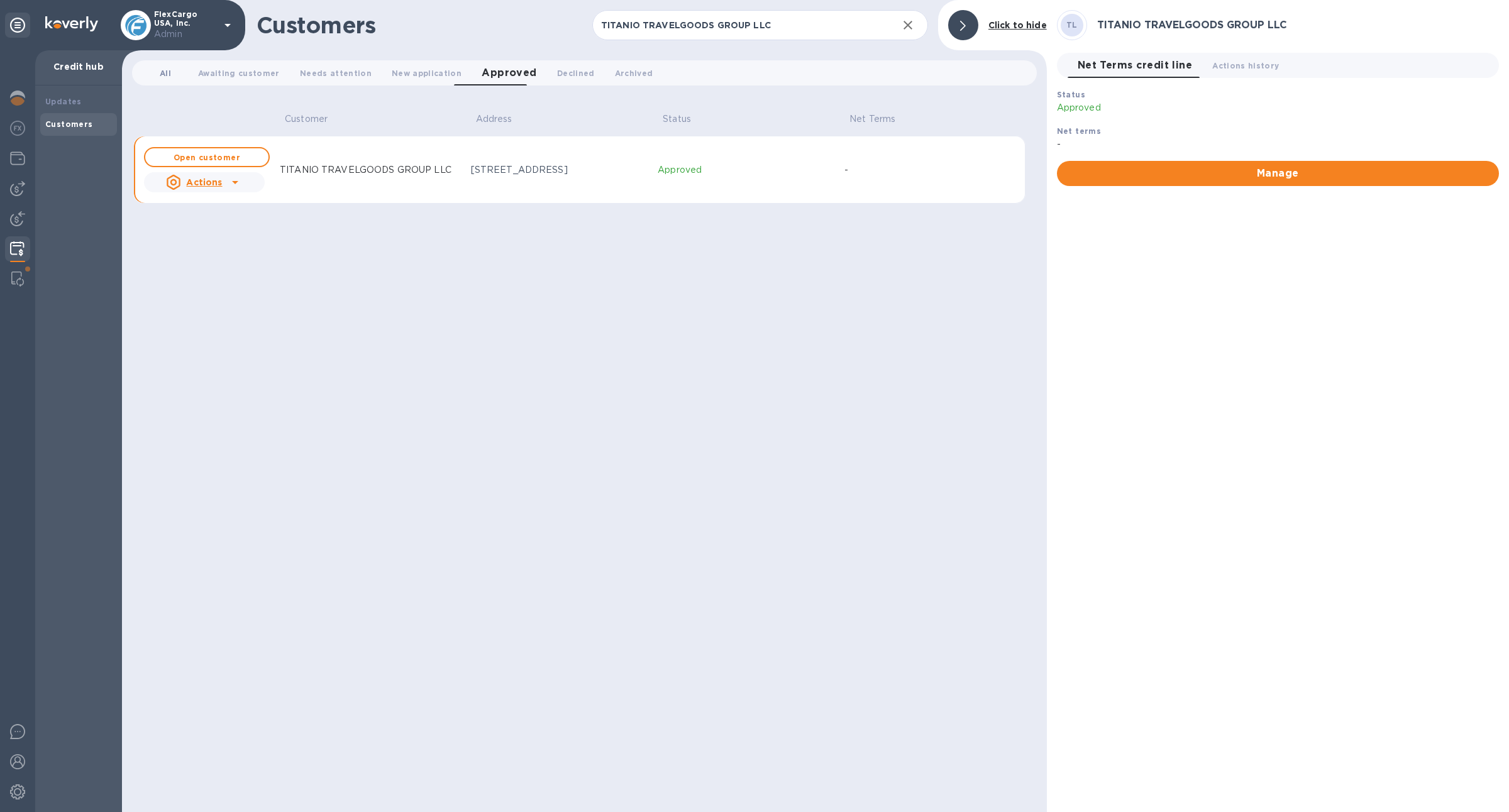
click at [164, 74] on span "All 0" at bounding box center [165, 73] width 11 height 13
click at [250, 157] on span "Open customer" at bounding box center [207, 157] width 103 height 8
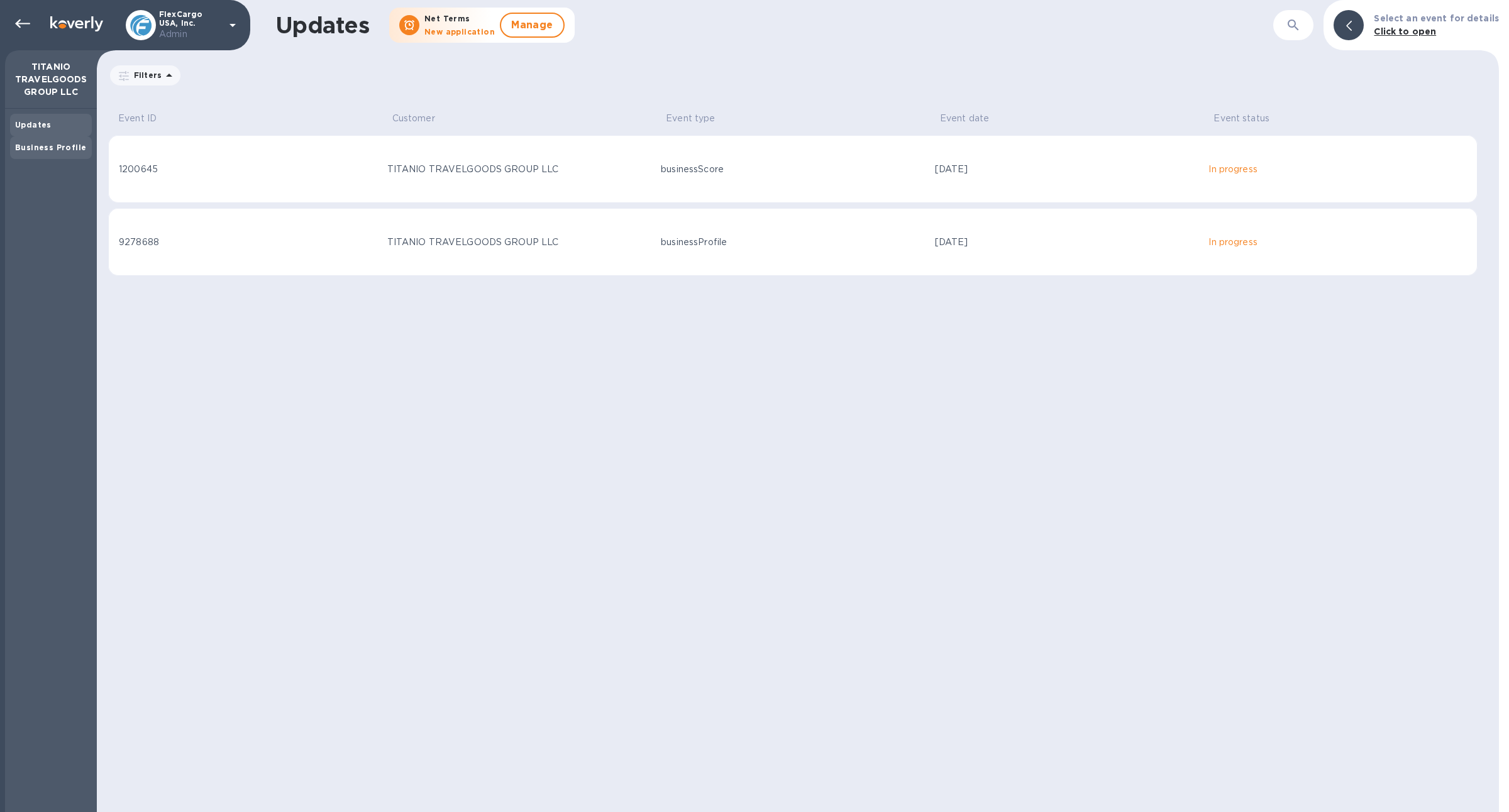
click at [79, 149] on div "Business Profile" at bounding box center [51, 148] width 72 height 13
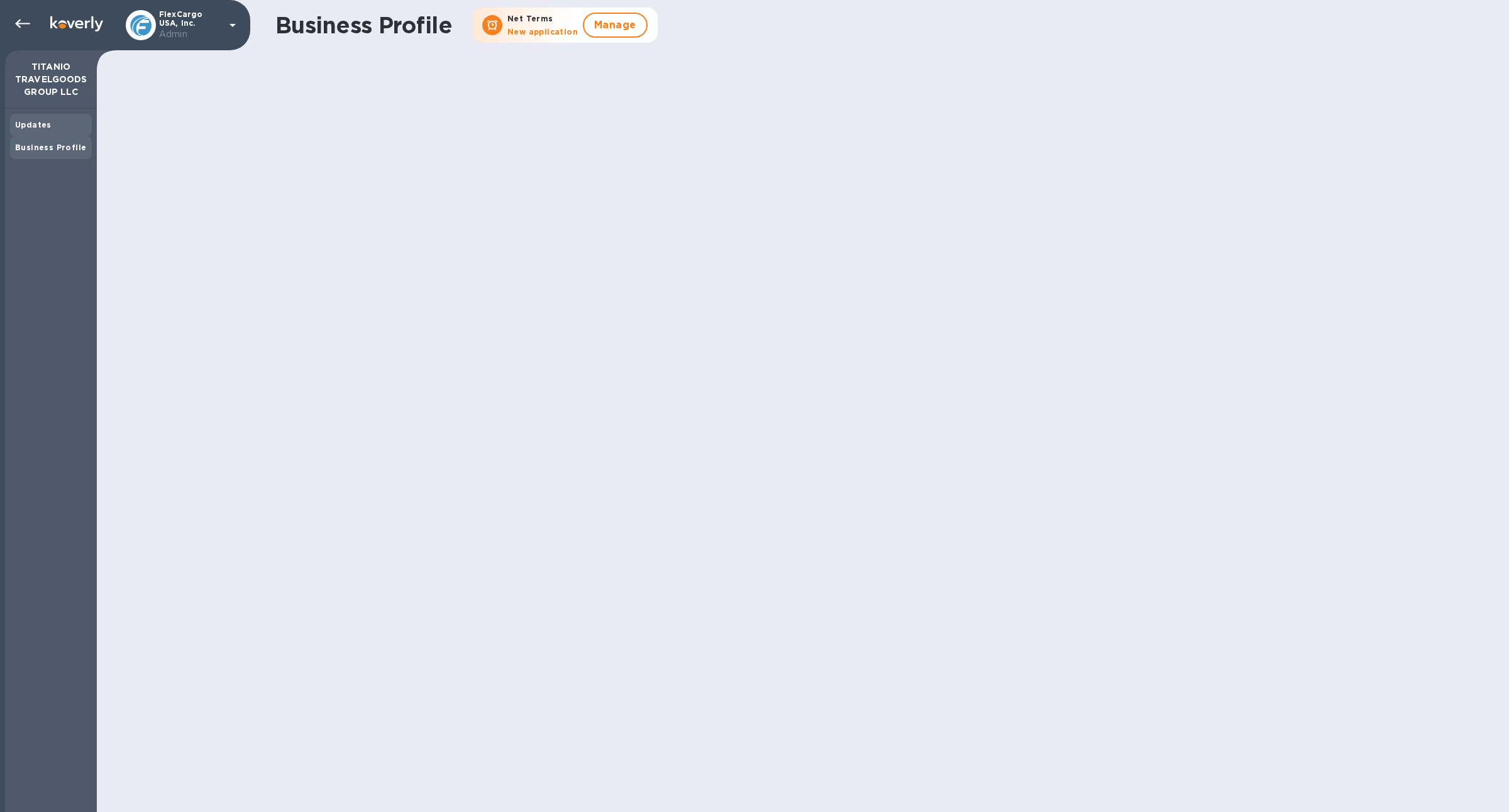
click at [60, 128] on div "Updates" at bounding box center [51, 125] width 72 height 13
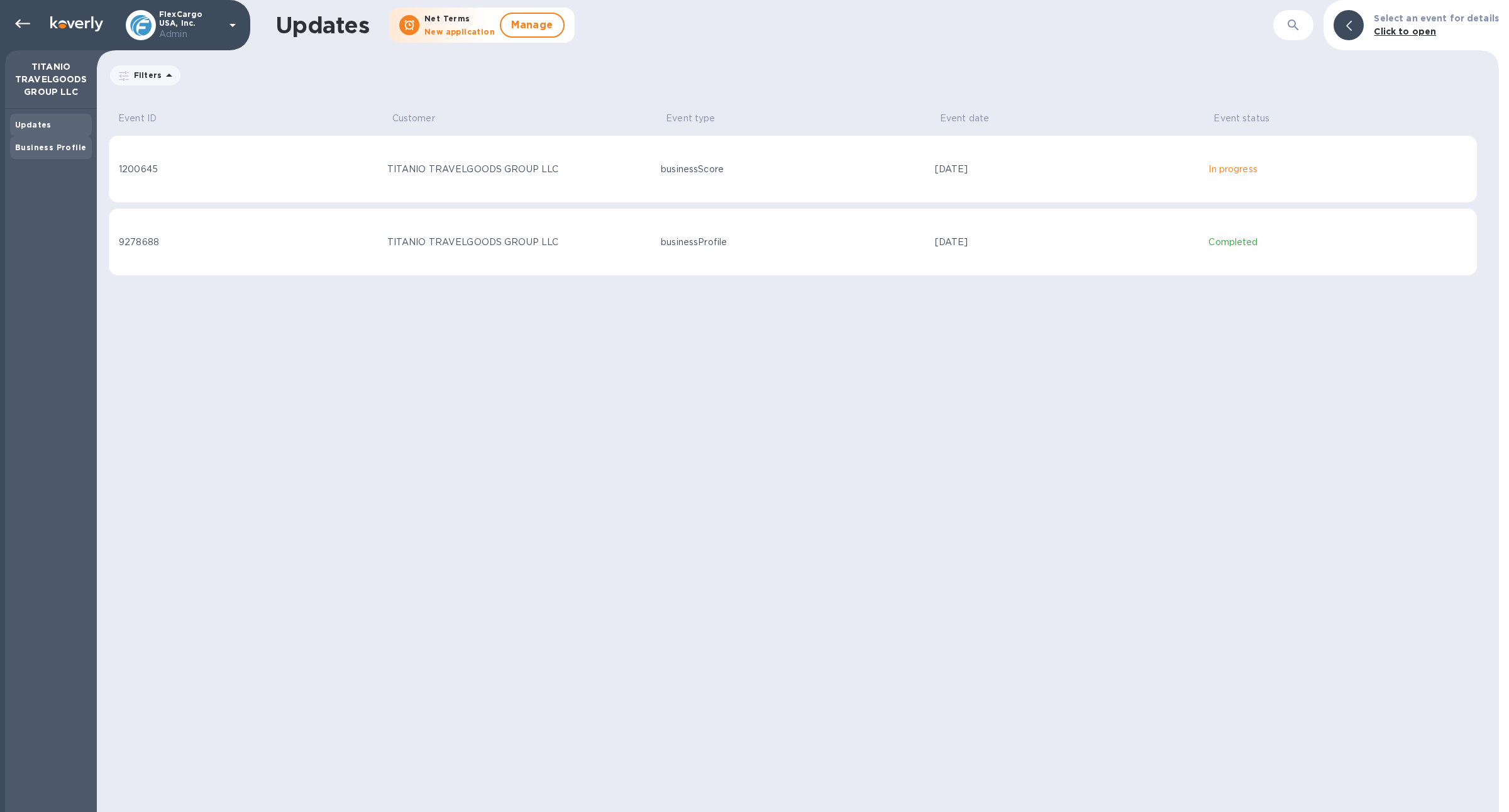
click at [63, 143] on b "Business Profile" at bounding box center [50, 147] width 71 height 9
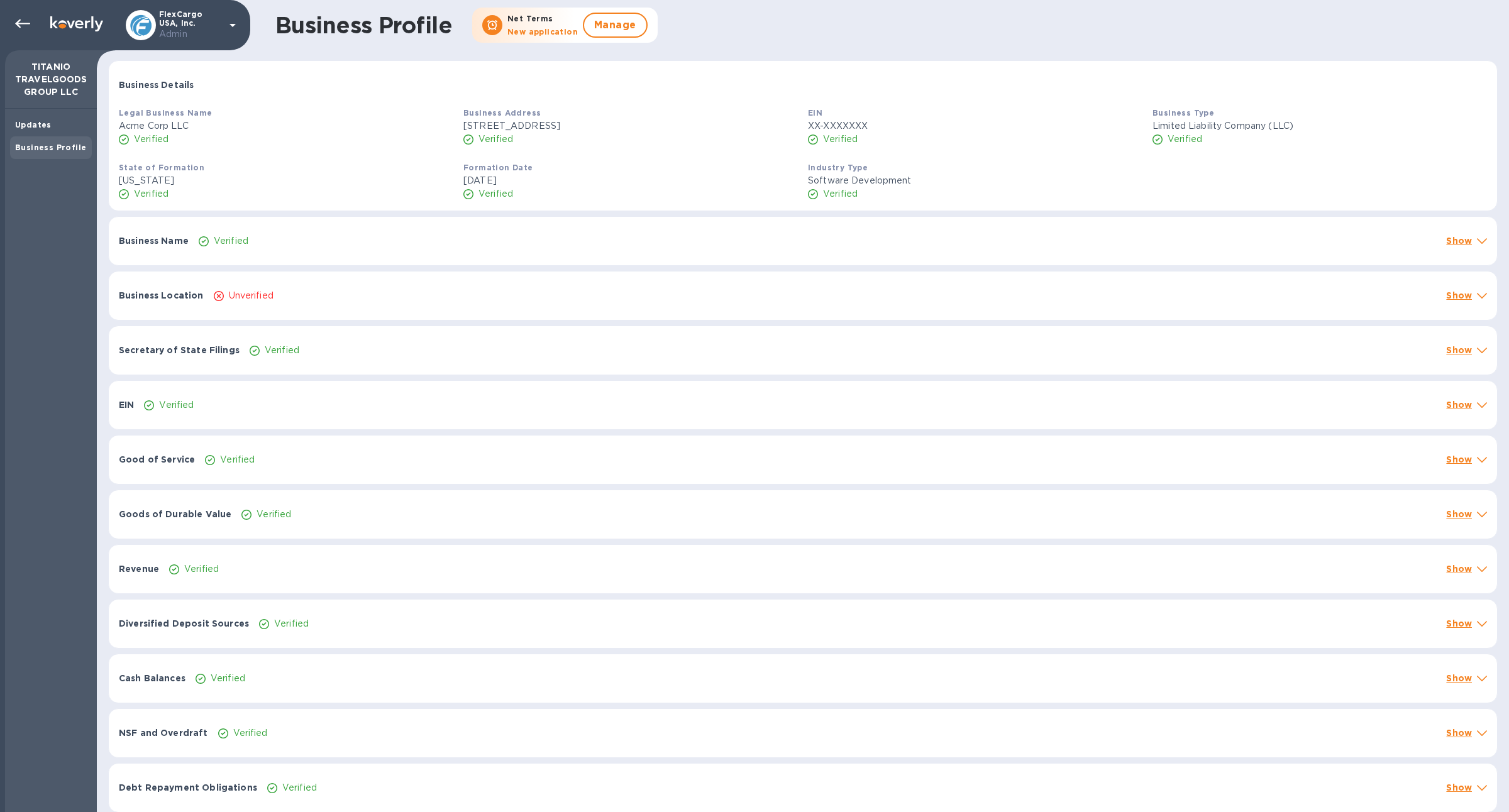
click at [326, 285] on div "Business Location Unverified Show" at bounding box center [803, 296] width 1388 height 48
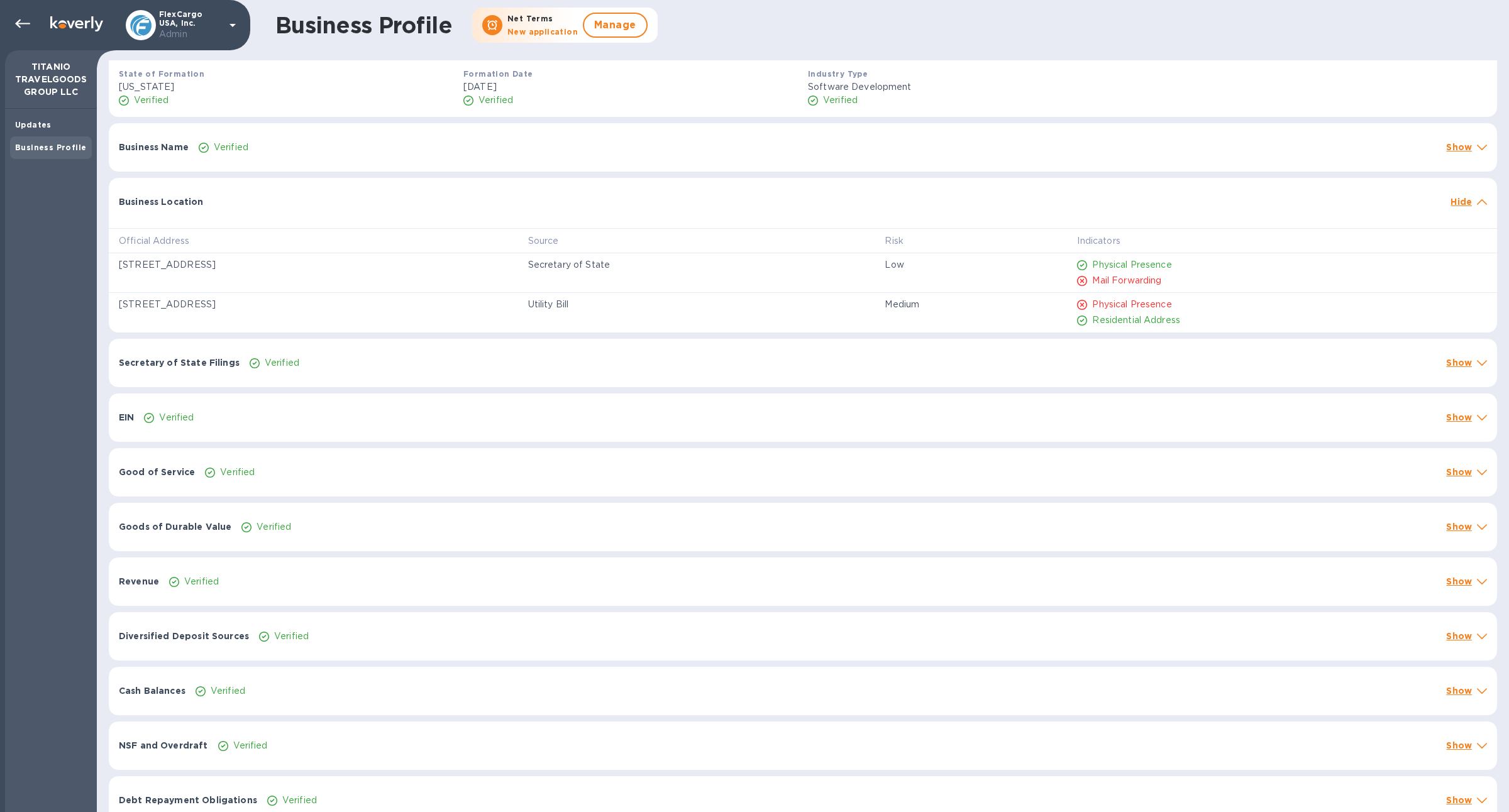
scroll to position [127, 0]
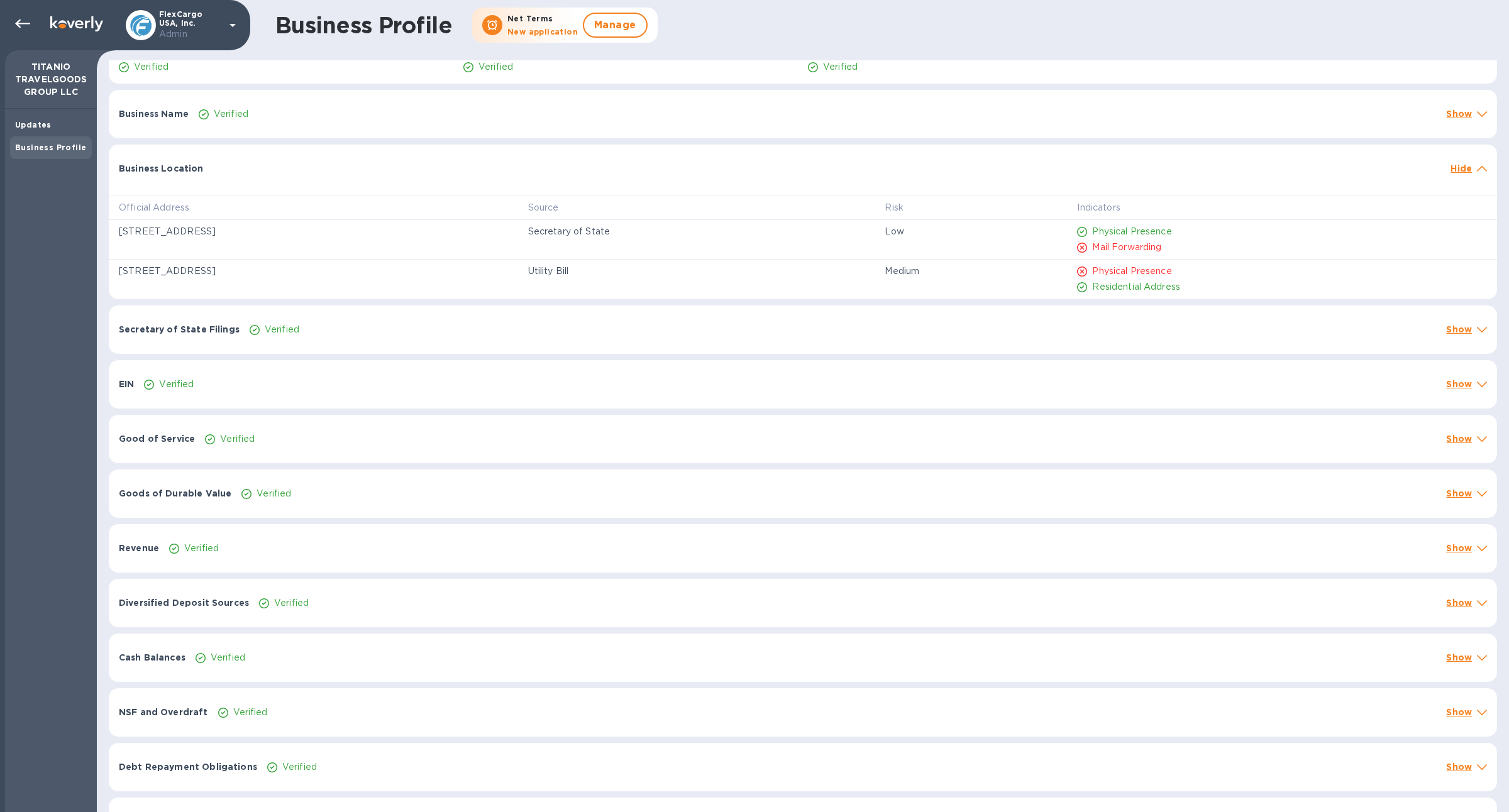
click at [303, 386] on div "Verified" at bounding box center [790, 384] width 1297 height 18
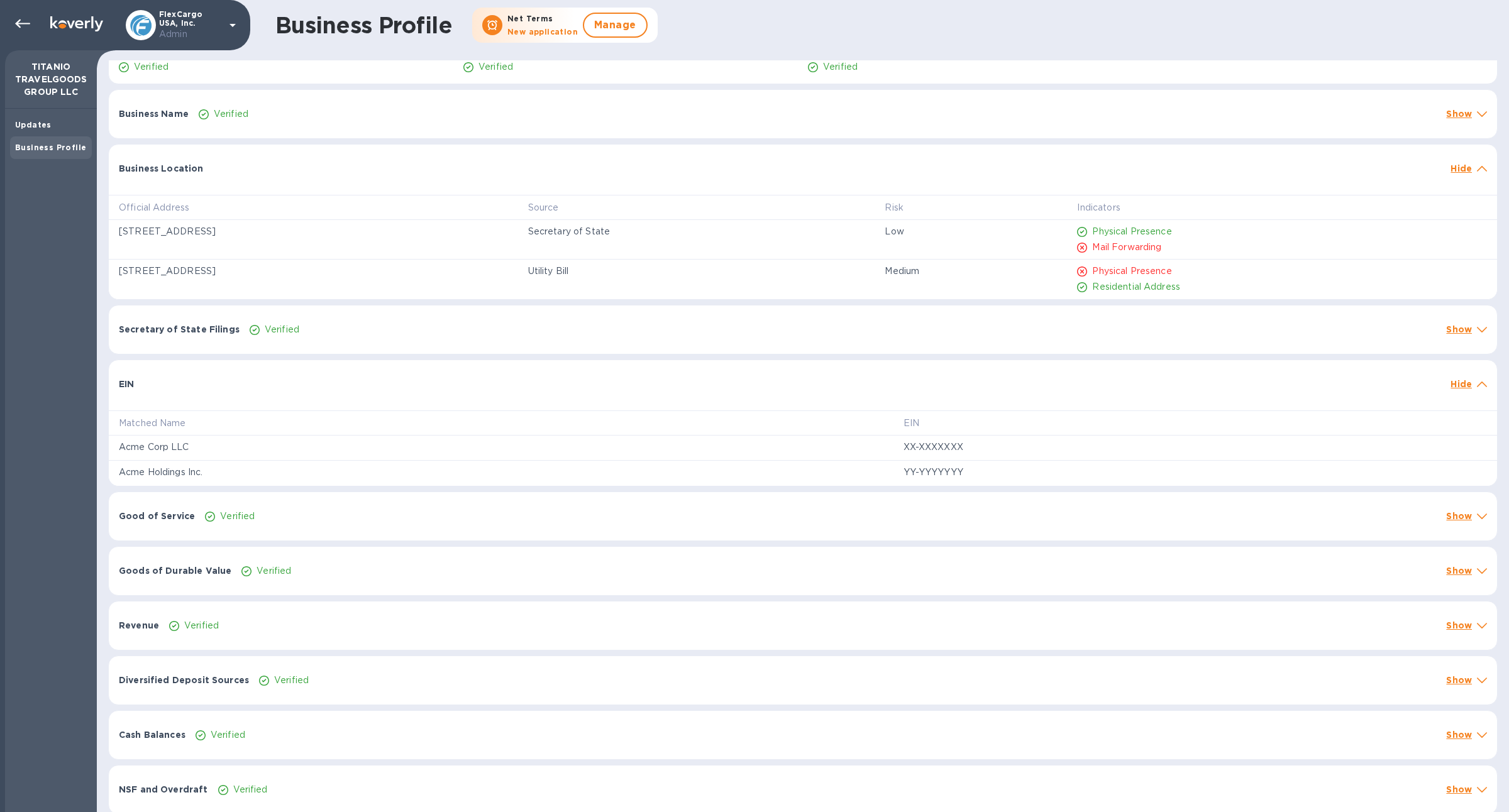
click at [303, 386] on div "EIN" at bounding box center [779, 384] width 1331 height 22
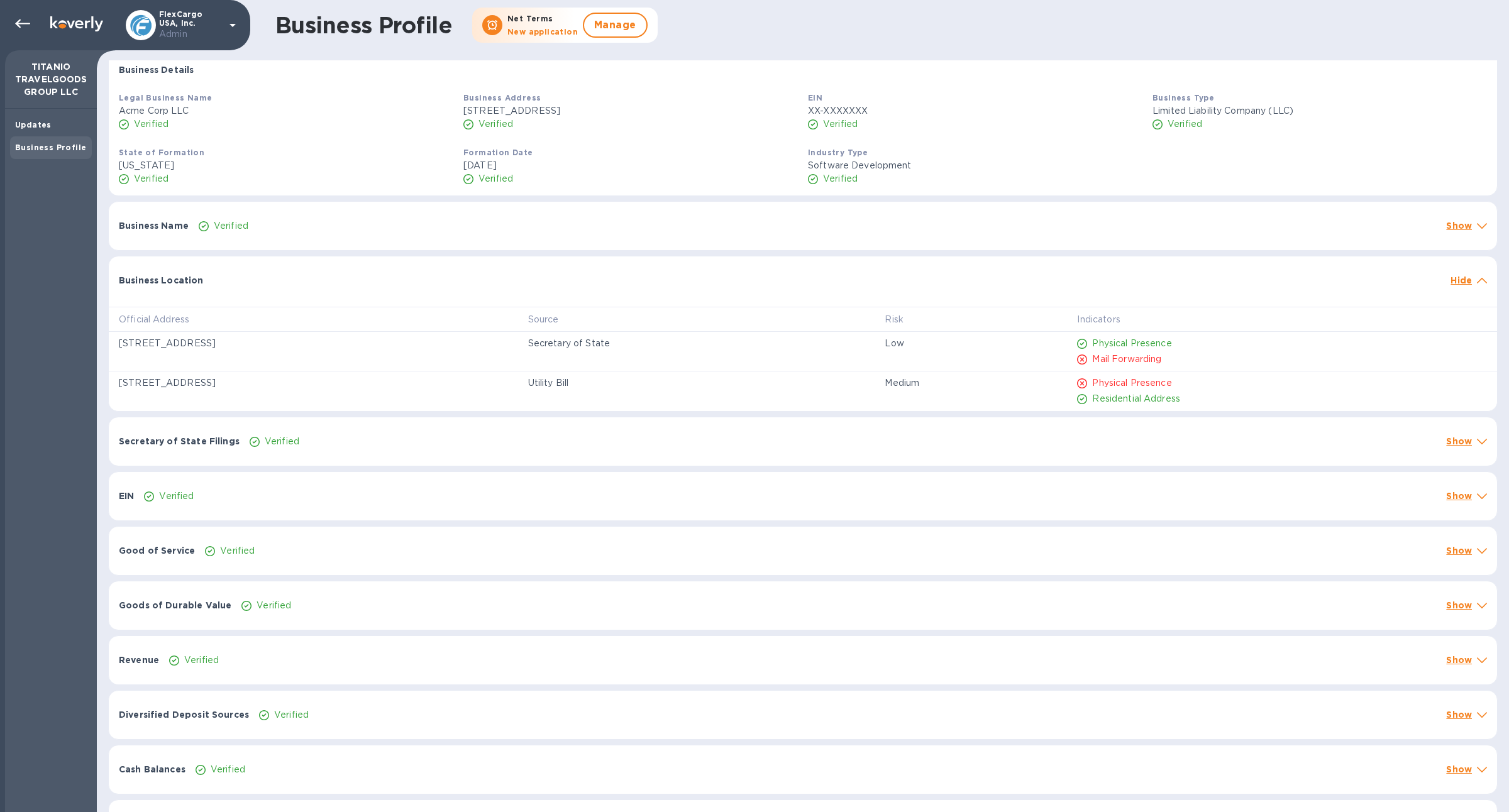
scroll to position [0, 0]
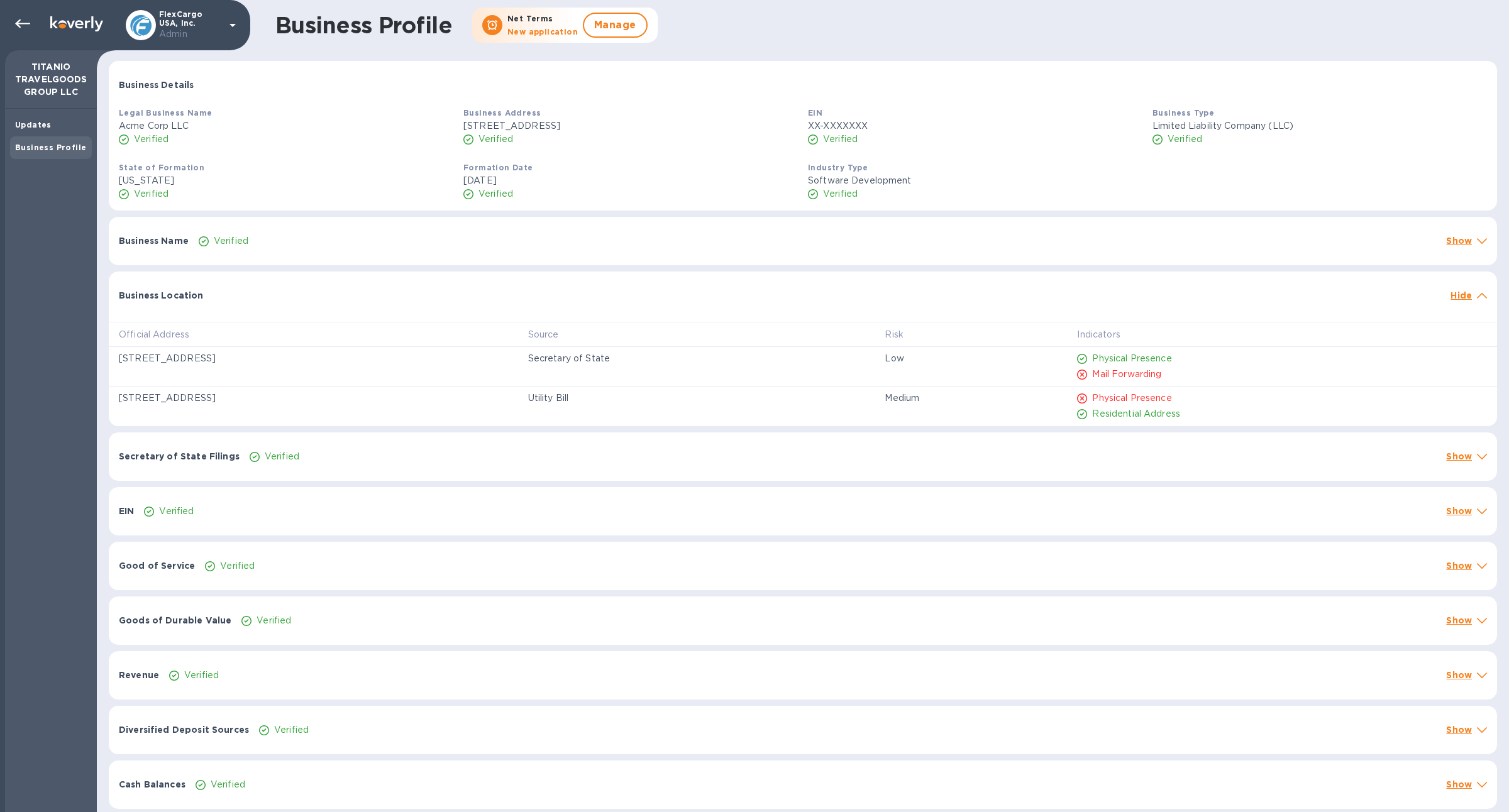
click at [325, 288] on div at bounding box center [827, 289] width 1237 height 10
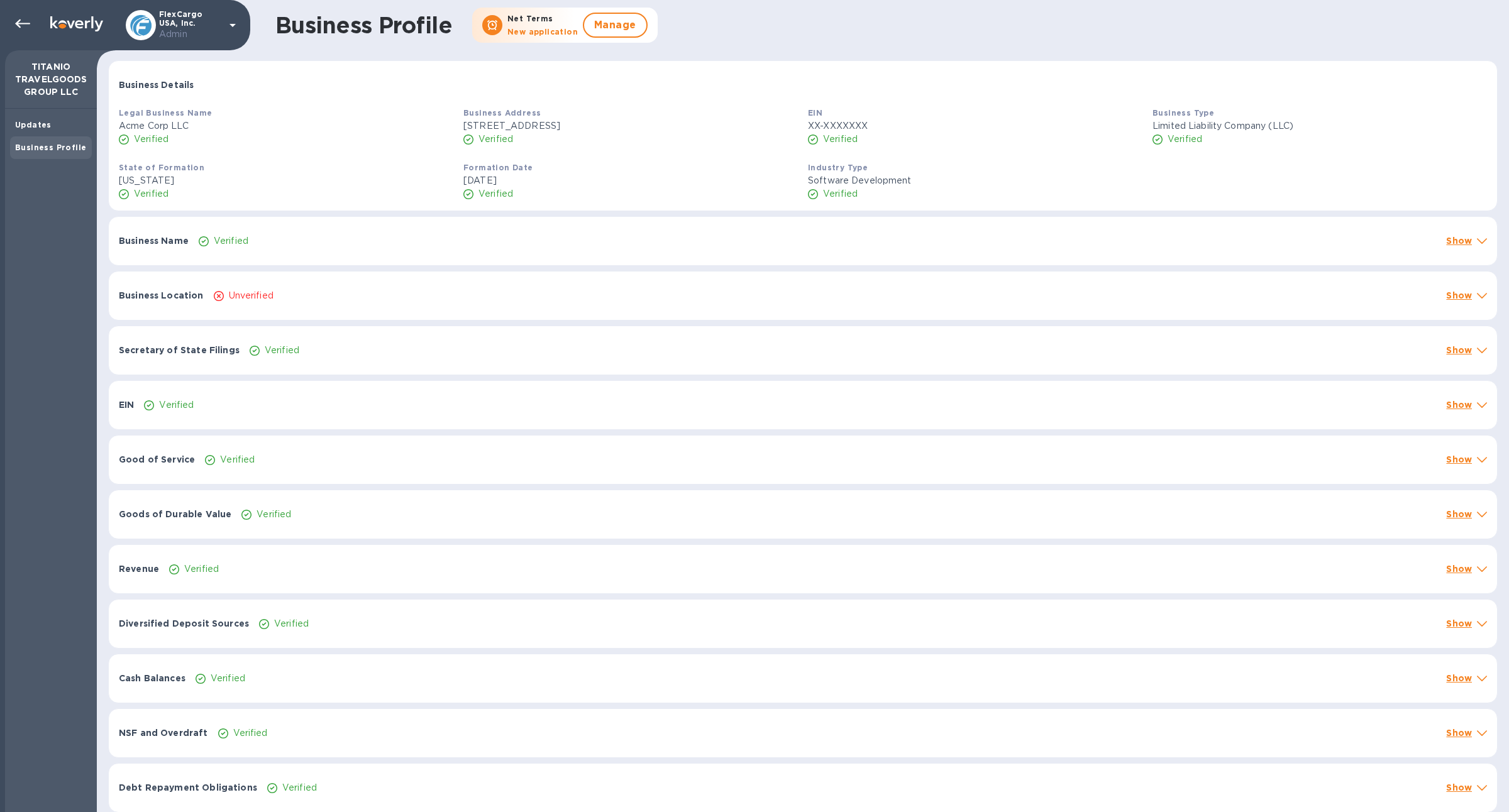
click at [321, 248] on div "Business Name Verified Show" at bounding box center [803, 241] width 1388 height 48
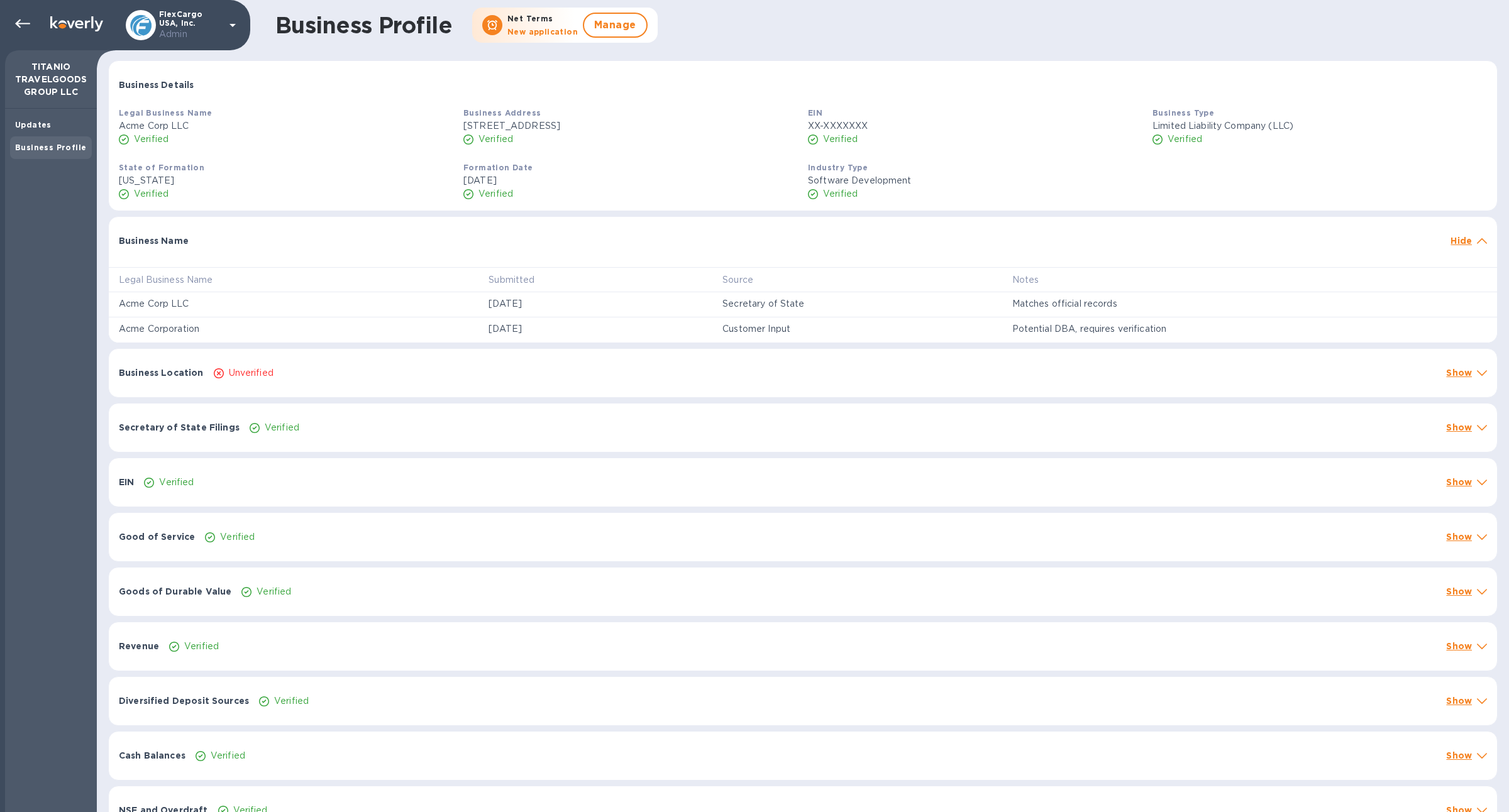
click at [321, 248] on div "Business Name Hide" at bounding box center [803, 237] width 1388 height 40
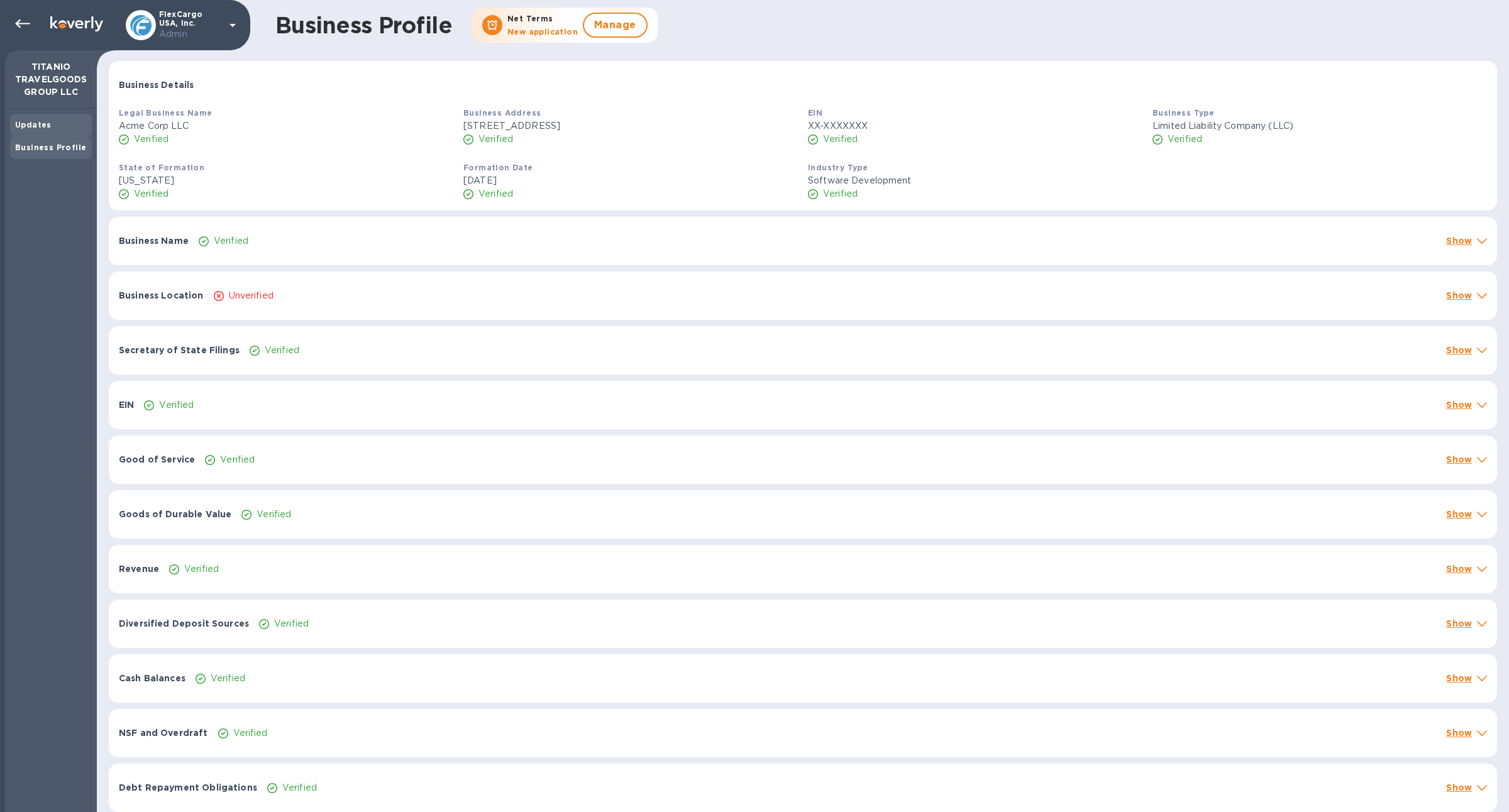
click at [51, 129] on div "Updates" at bounding box center [51, 125] width 72 height 13
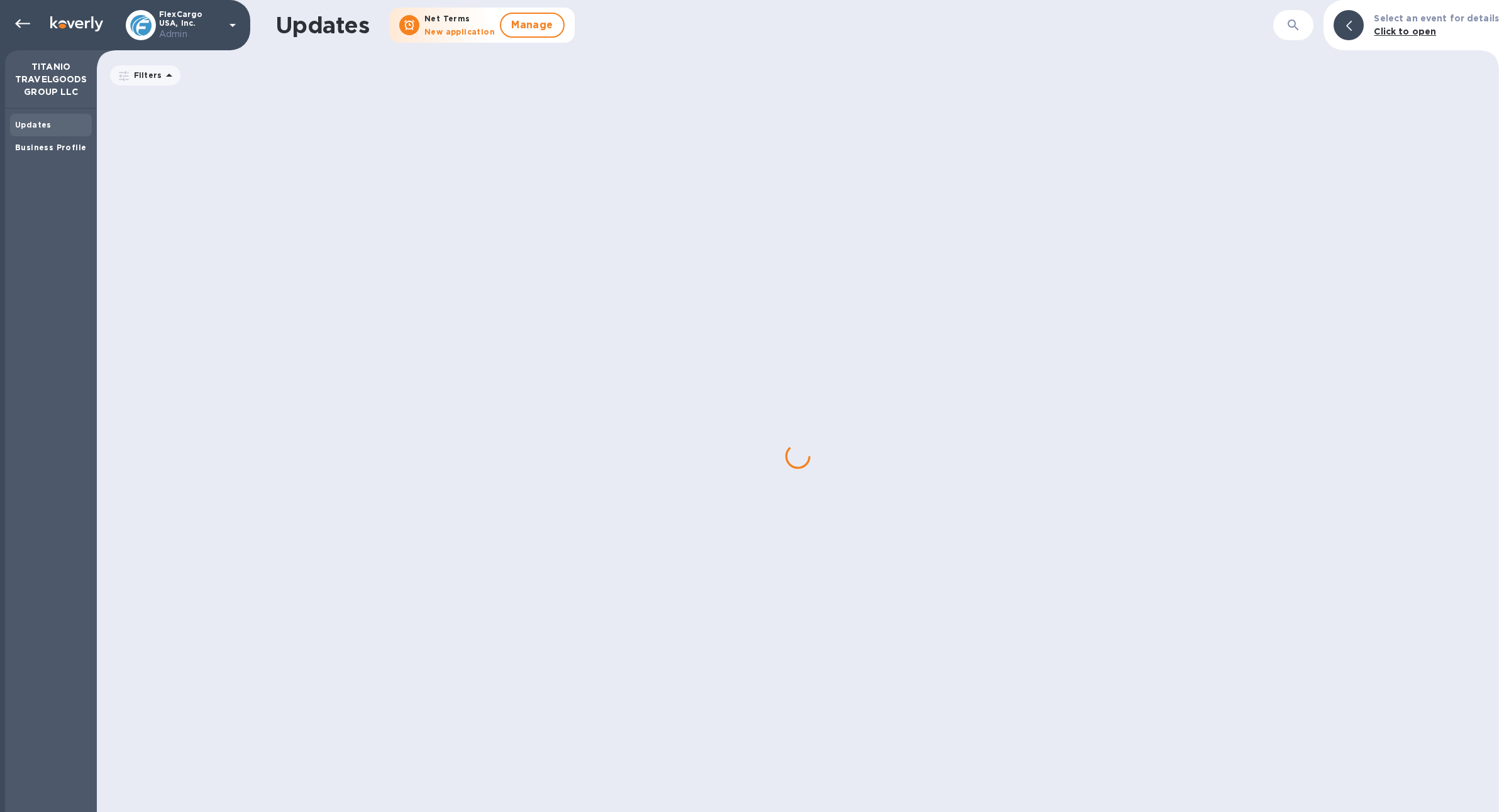
click at [51, 129] on div "Updates" at bounding box center [51, 125] width 72 height 13
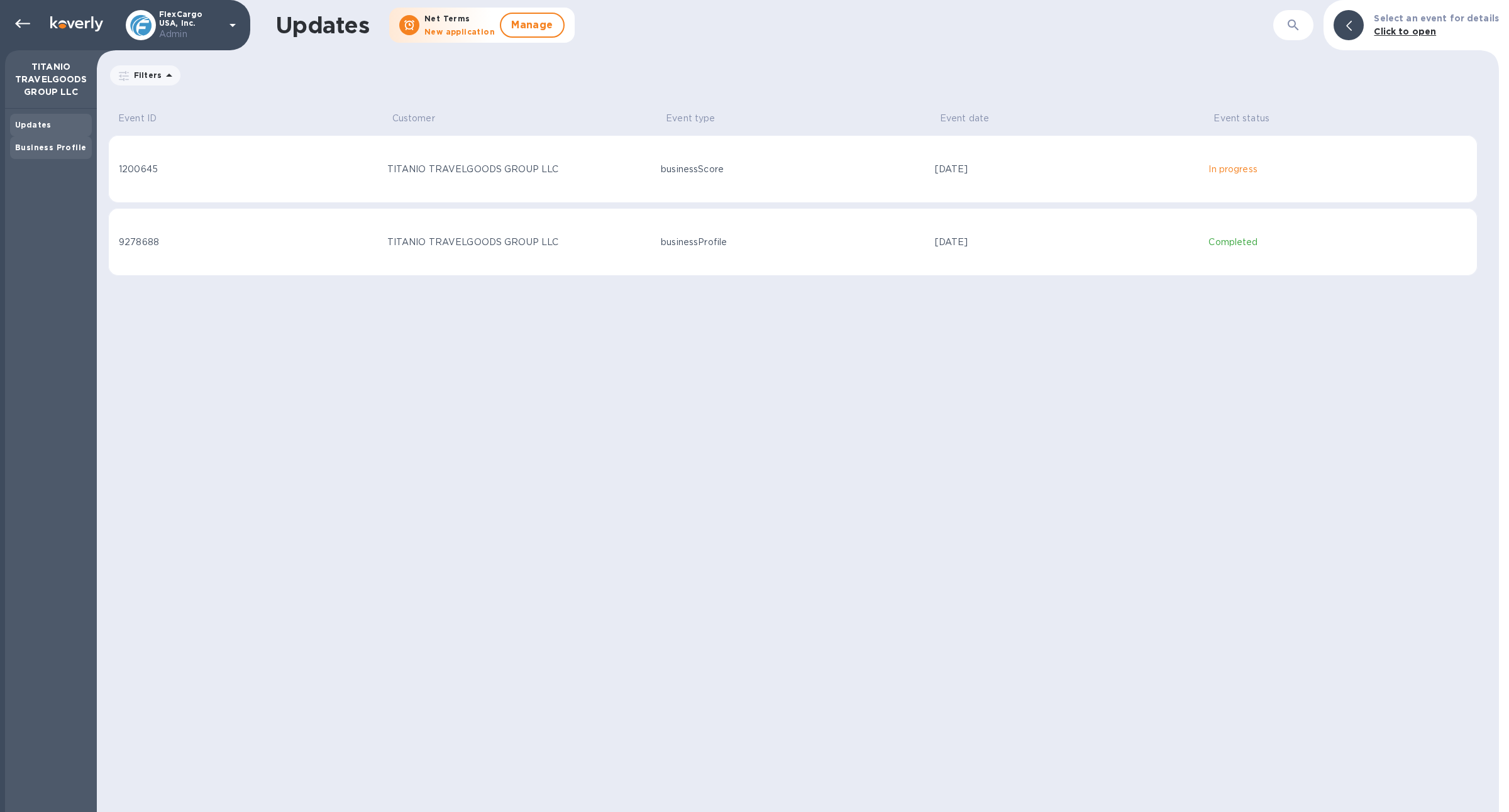
click at [58, 148] on b "Business Profile" at bounding box center [50, 147] width 71 height 9
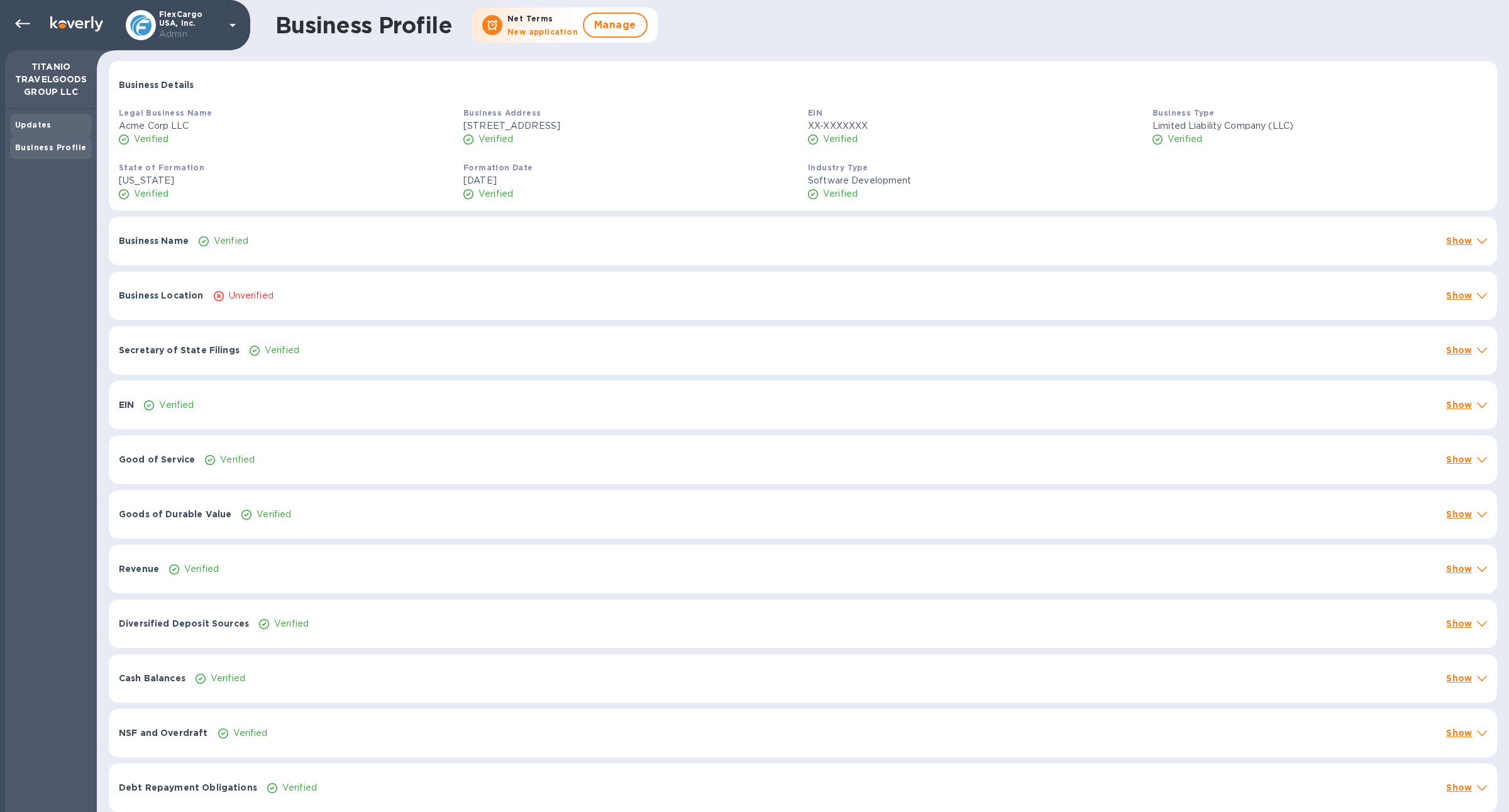
click at [53, 127] on div "Updates" at bounding box center [51, 125] width 72 height 13
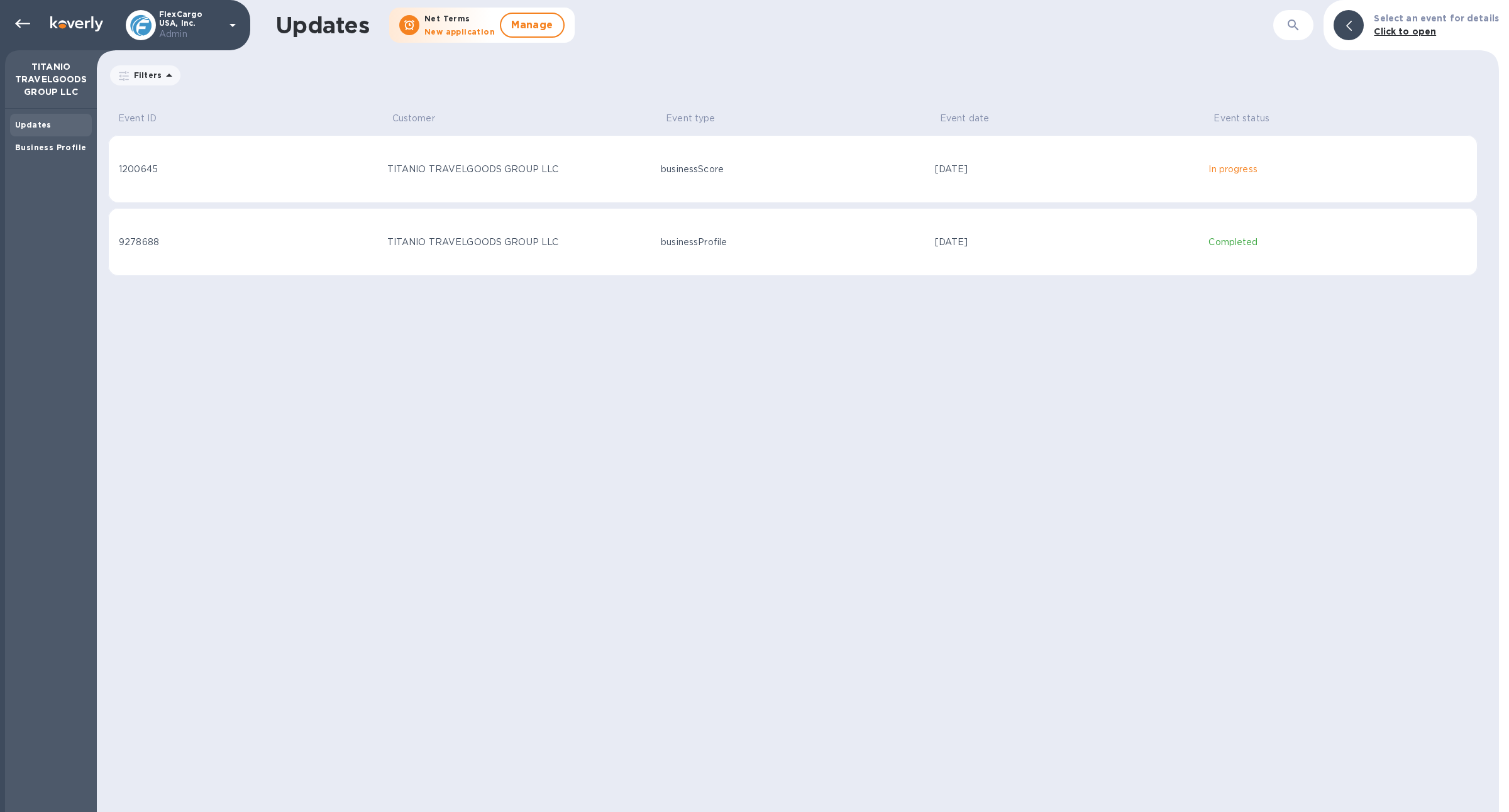
click at [230, 188] on td "1200645" at bounding box center [245, 169] width 274 height 68
click at [25, 152] on div "Business Profile" at bounding box center [51, 148] width 72 height 13
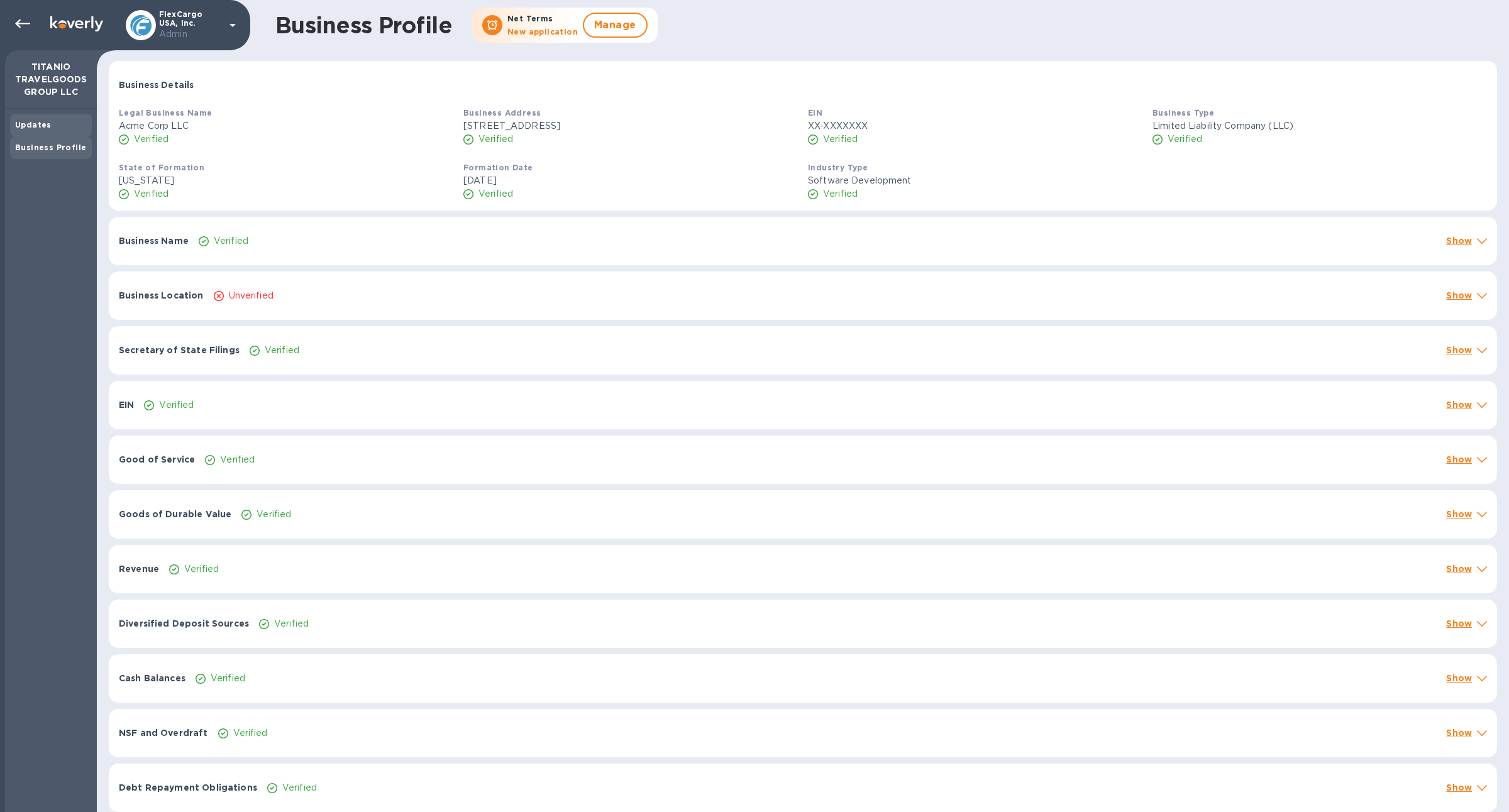
click at [52, 127] on div "Updates" at bounding box center [51, 125] width 72 height 13
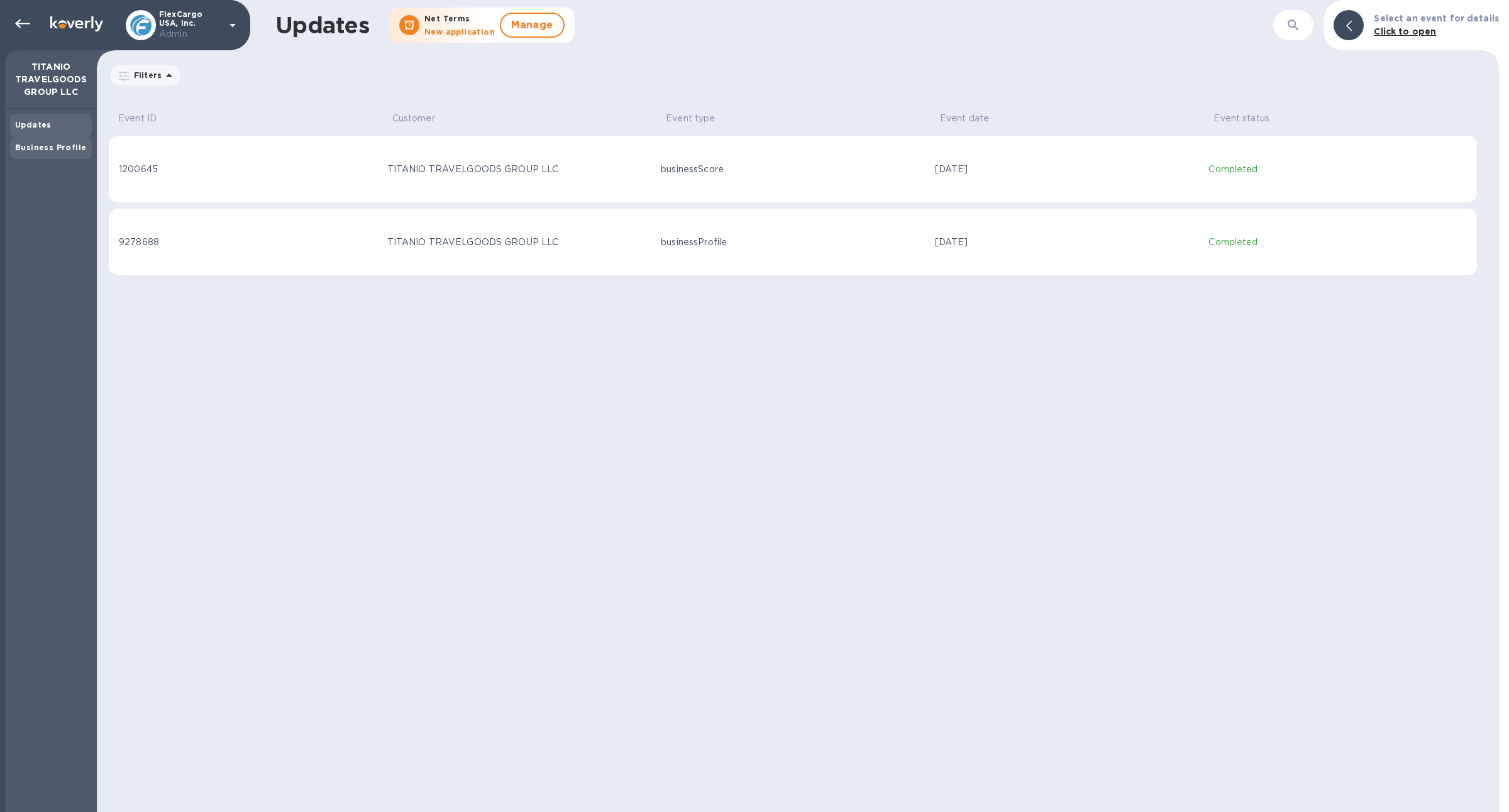
click at [63, 155] on div "Business Profile" at bounding box center [51, 148] width 81 height 22
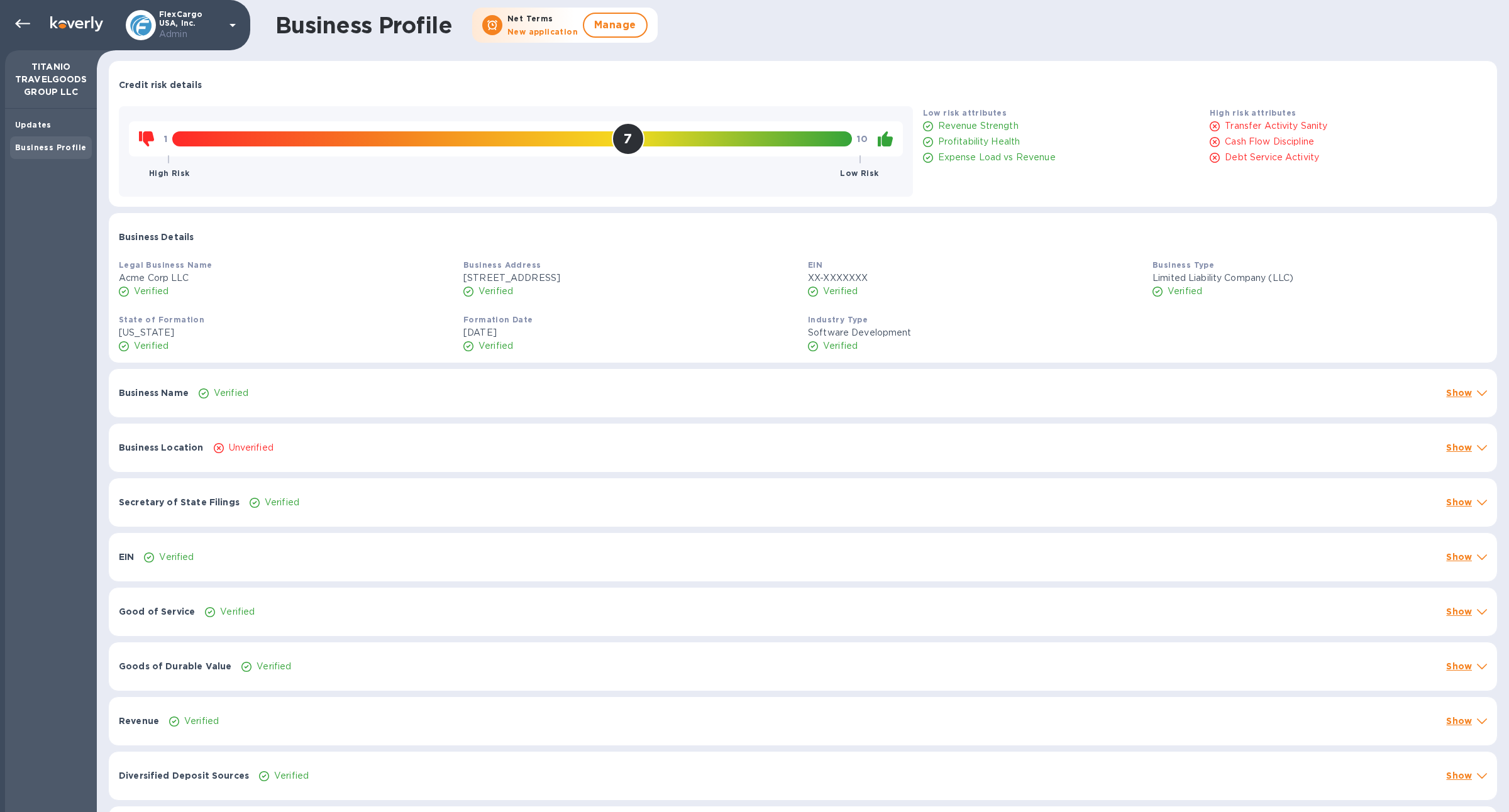
click at [639, 141] on div "7" at bounding box center [628, 139] width 33 height 33
click at [20, 20] on icon at bounding box center [22, 23] width 15 height 15
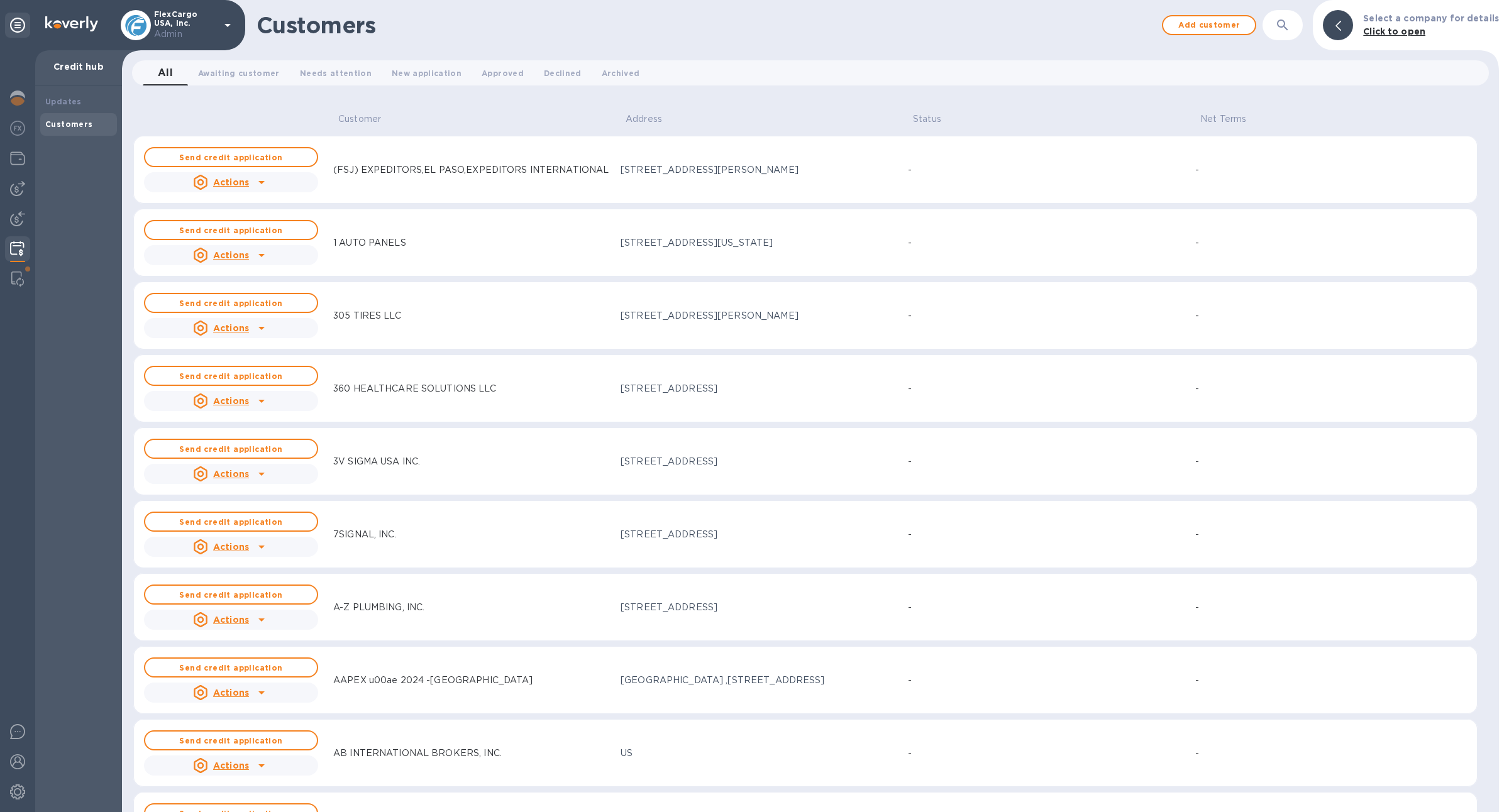
click at [259, 182] on icon at bounding box center [261, 183] width 6 height 3
click at [583, 121] on div at bounding box center [754, 406] width 1509 height 812
click at [1283, 27] on icon "button" at bounding box center [1282, 25] width 15 height 15
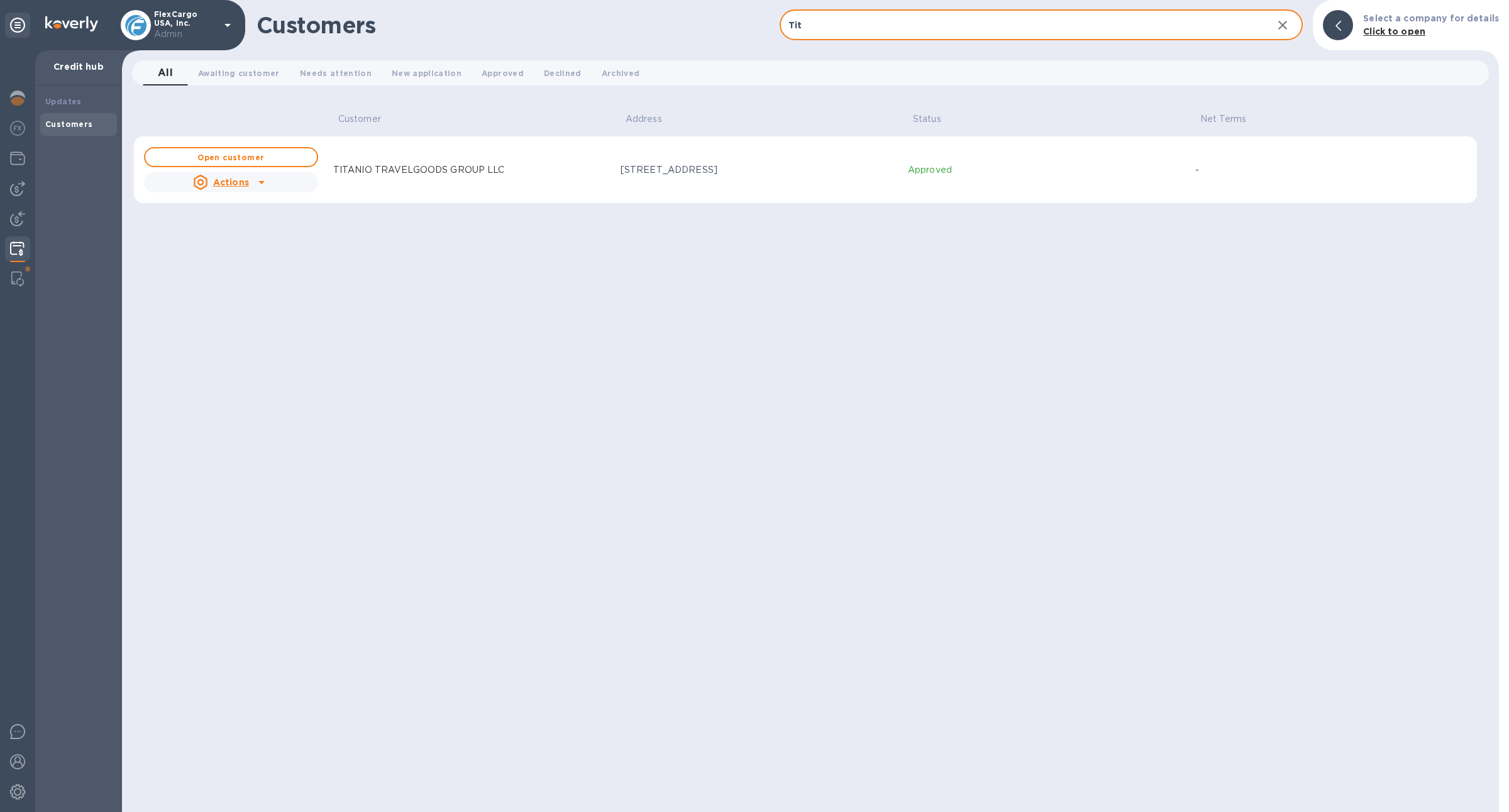
type input "Tit"
click at [829, 251] on div "Customer Address Status Net Terms Open customer Actions TITANIO TRAVELGOODS GRO…" at bounding box center [811, 456] width 1354 height 712
click at [269, 158] on span "Open customer" at bounding box center [231, 157] width 152 height 8
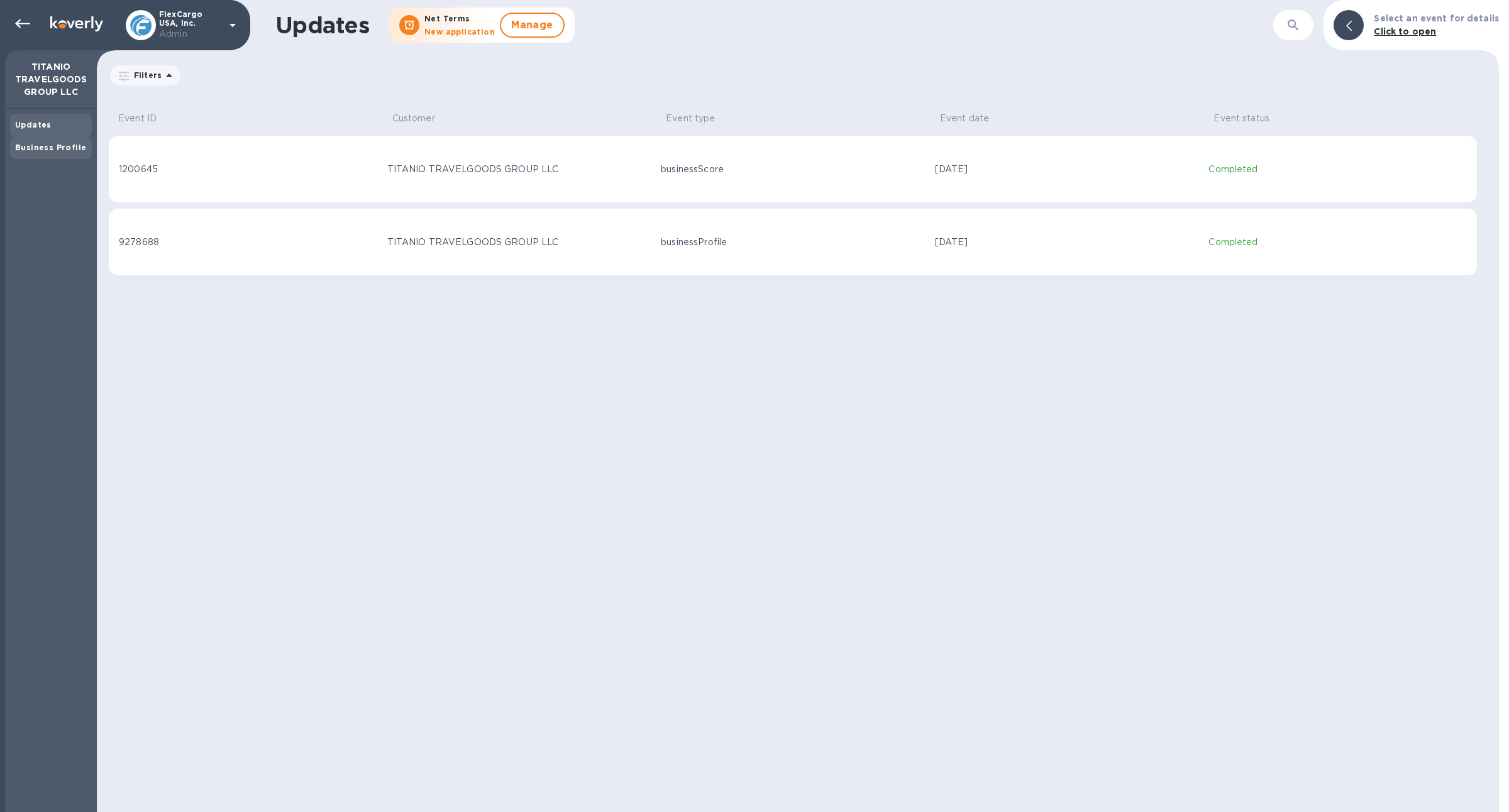
click at [76, 141] on div "Business Profile" at bounding box center [51, 148] width 72 height 13
